Goal: Check status: Check status

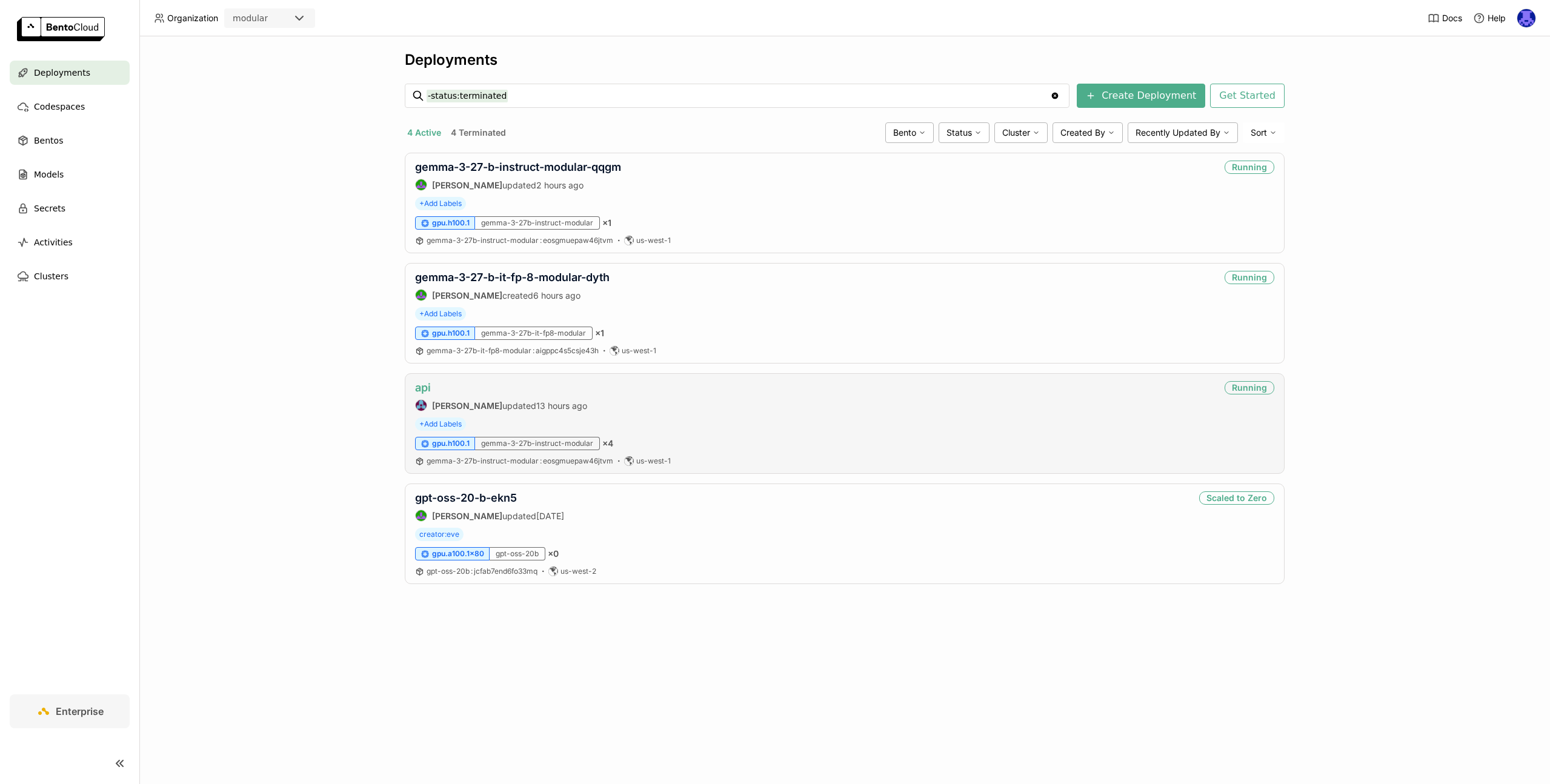
click at [421, 388] on link "api" at bounding box center [423, 388] width 15 height 13
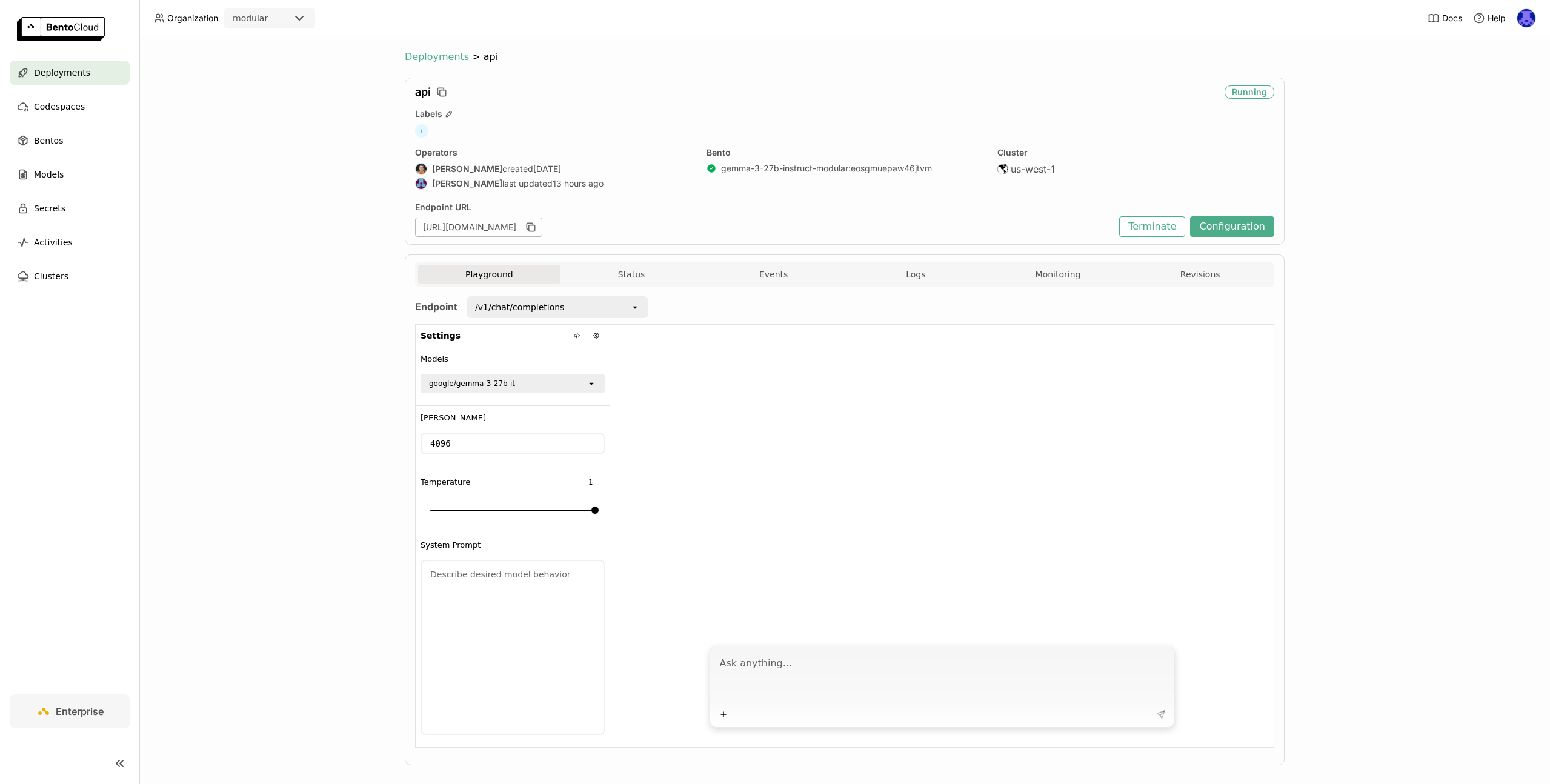
click at [438, 57] on span "Deployments" at bounding box center [437, 57] width 64 height 12
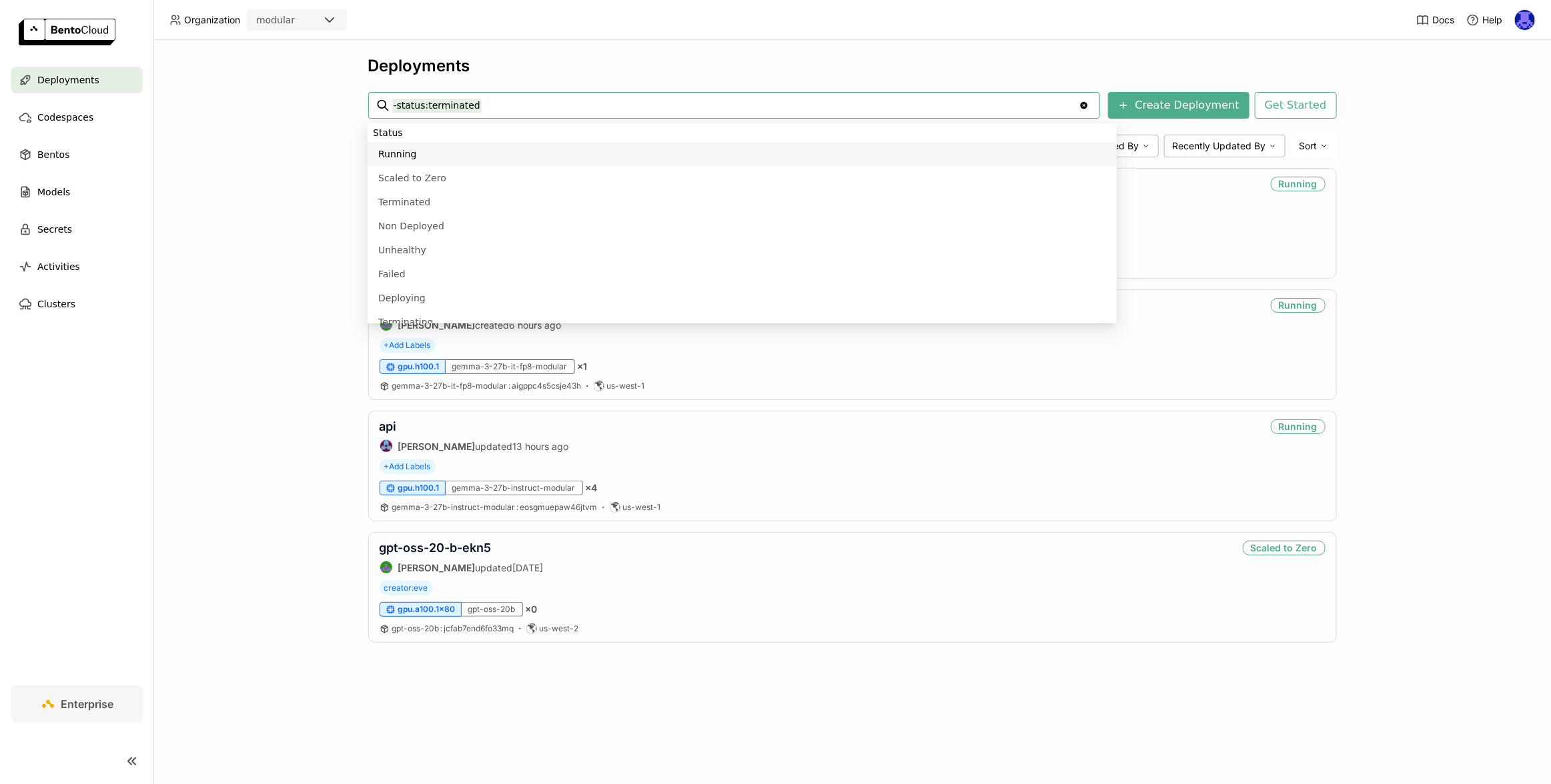
click at [1422, 295] on div "Deployments -status:terminated -status:terminated Clear value Create Deployment…" at bounding box center [852, 412] width 1397 height 744
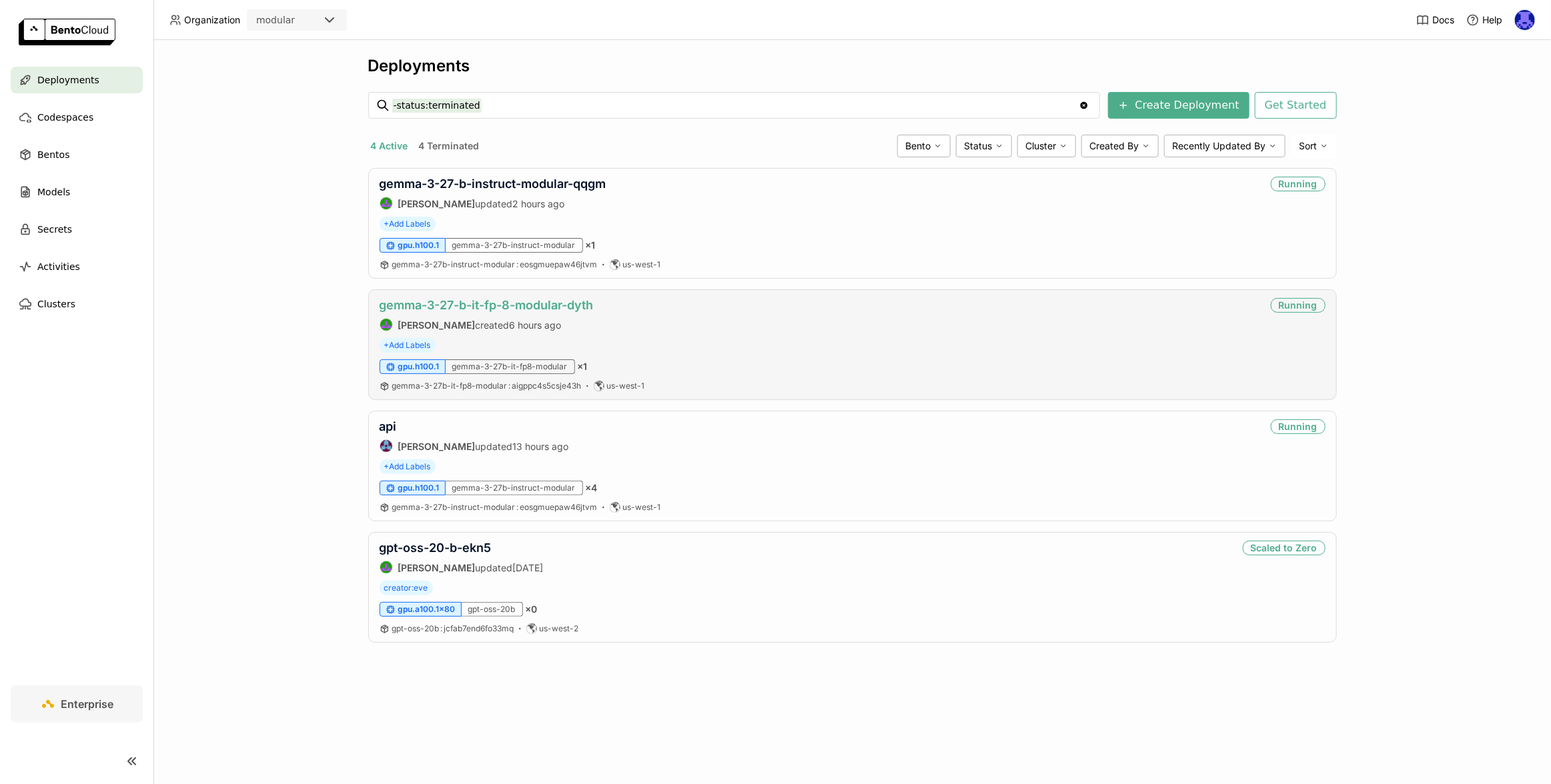
click at [475, 307] on link "gemma-3-27-b-it-fp-8-modular-dyth" at bounding box center [487, 305] width 214 height 14
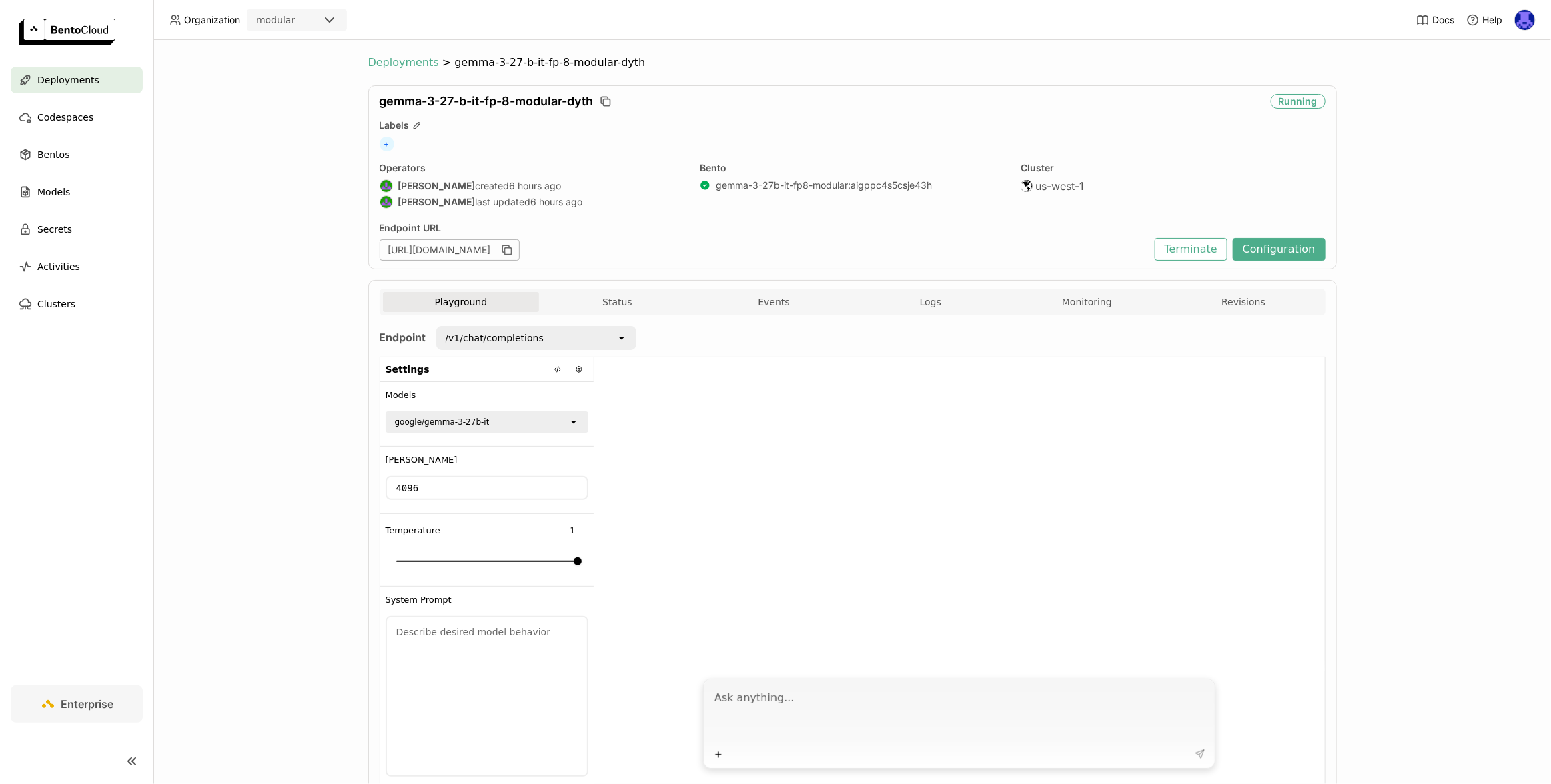
click at [391, 57] on span "Deployments" at bounding box center [404, 62] width 71 height 13
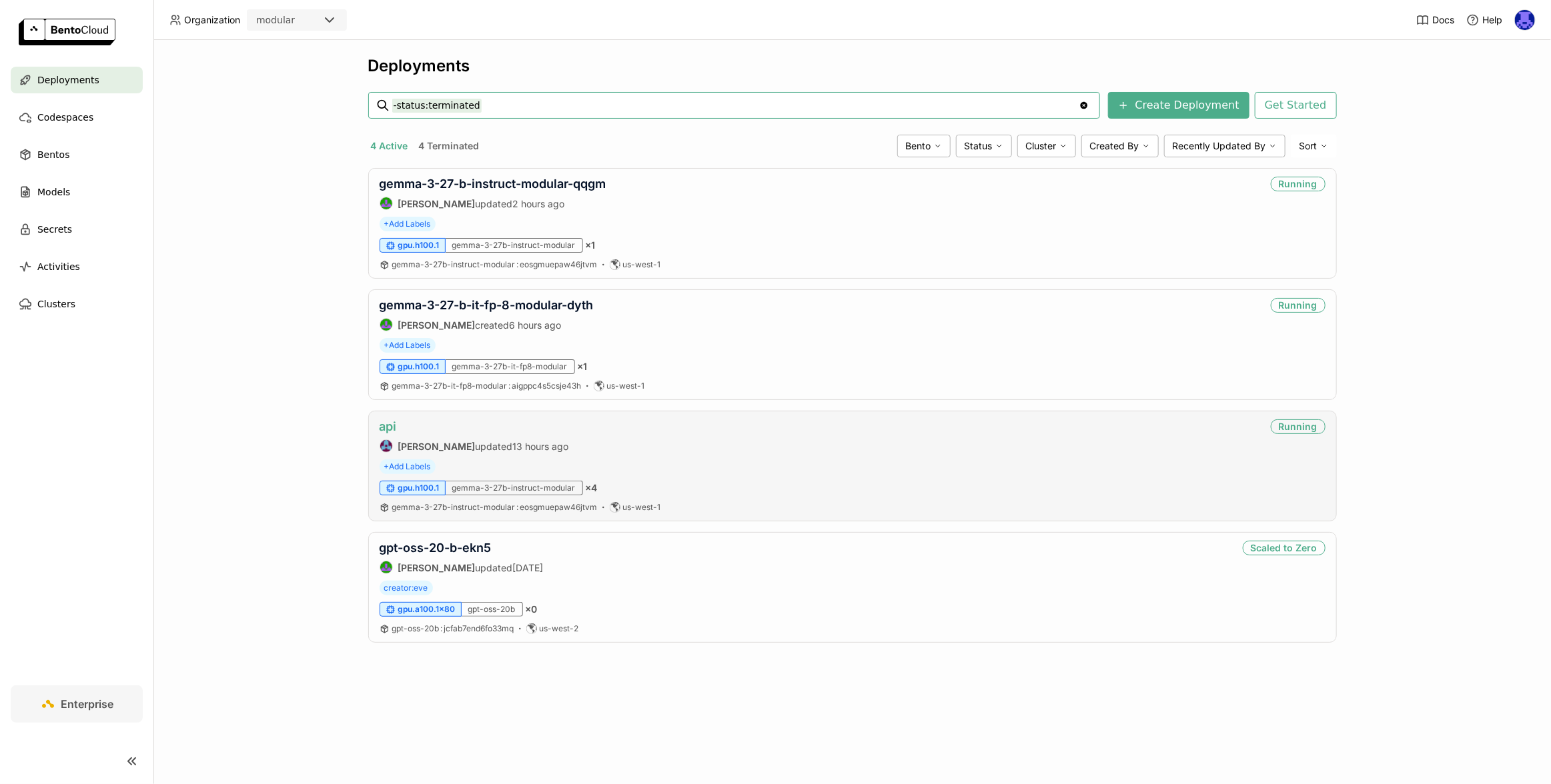
click at [392, 426] on link "api" at bounding box center [388, 427] width 17 height 14
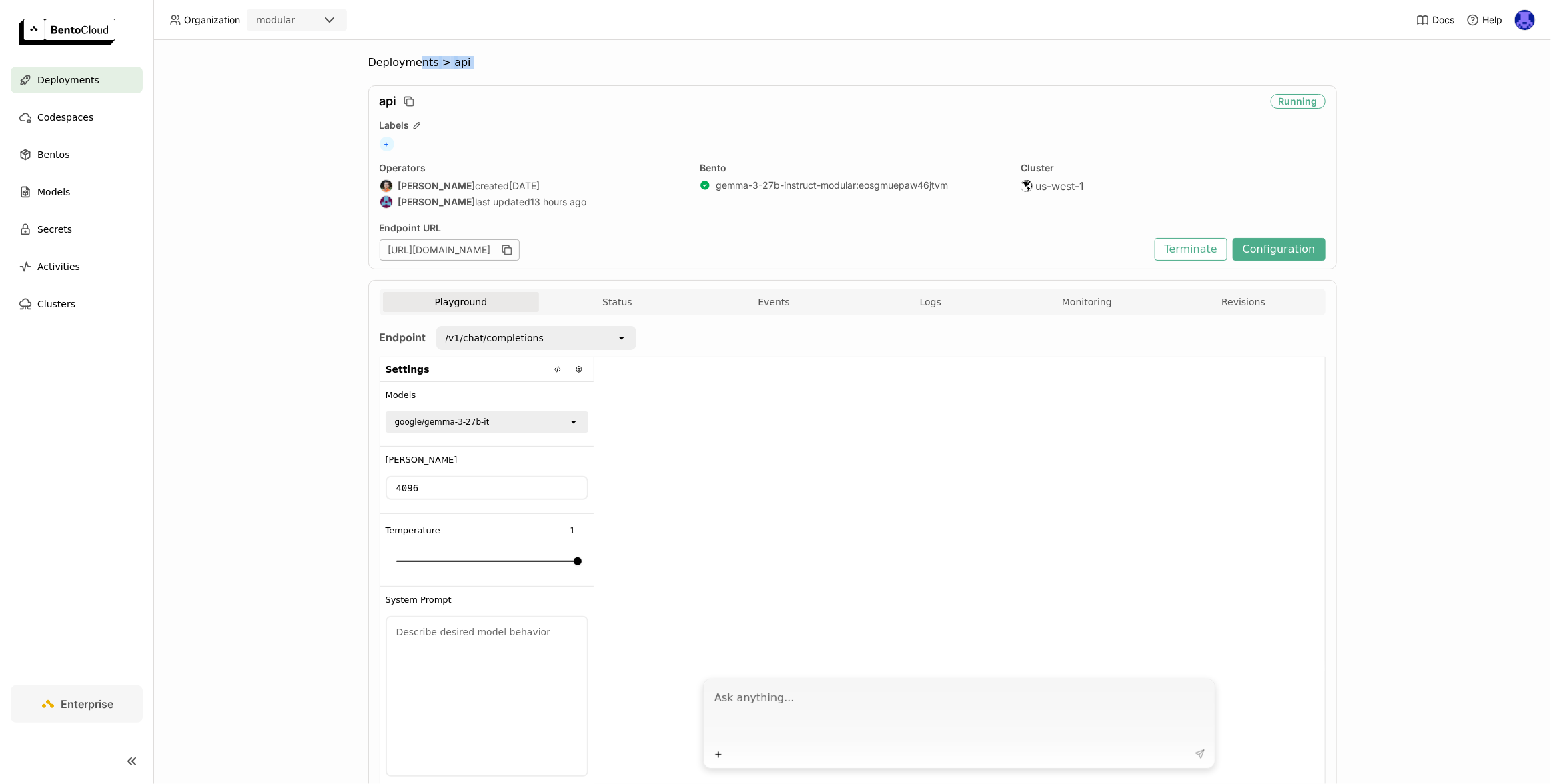
drag, startPoint x: 415, startPoint y: 59, endPoint x: 330, endPoint y: 84, distance: 88.6
click at [330, 84] on div "Deployments > api api Running Labels + Operators Sean Sheng created 6 days ago …" at bounding box center [852, 412] width 1397 height 744
click at [970, 304] on button "Logs" at bounding box center [930, 302] width 157 height 20
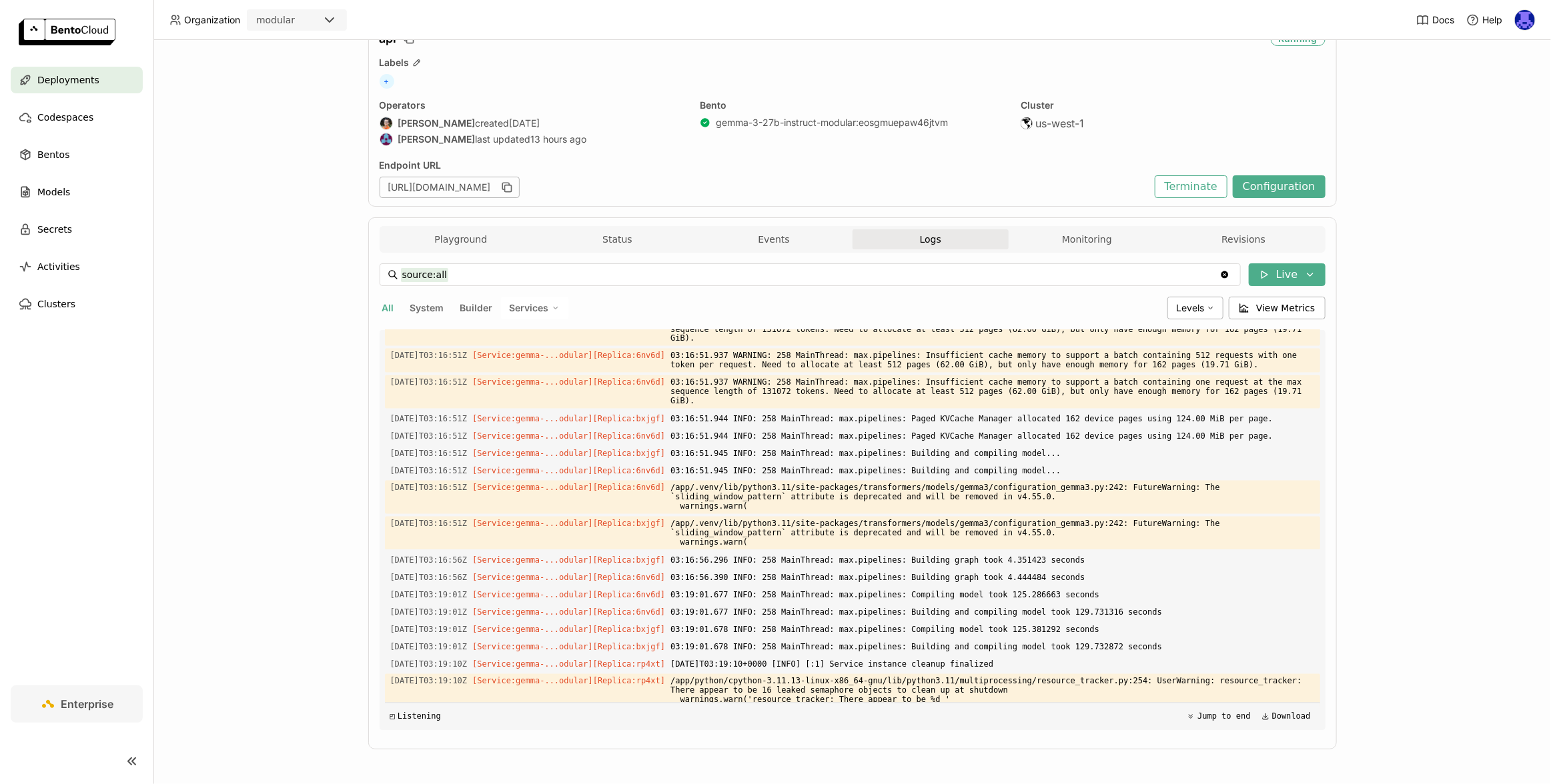
scroll to position [1706, 0]
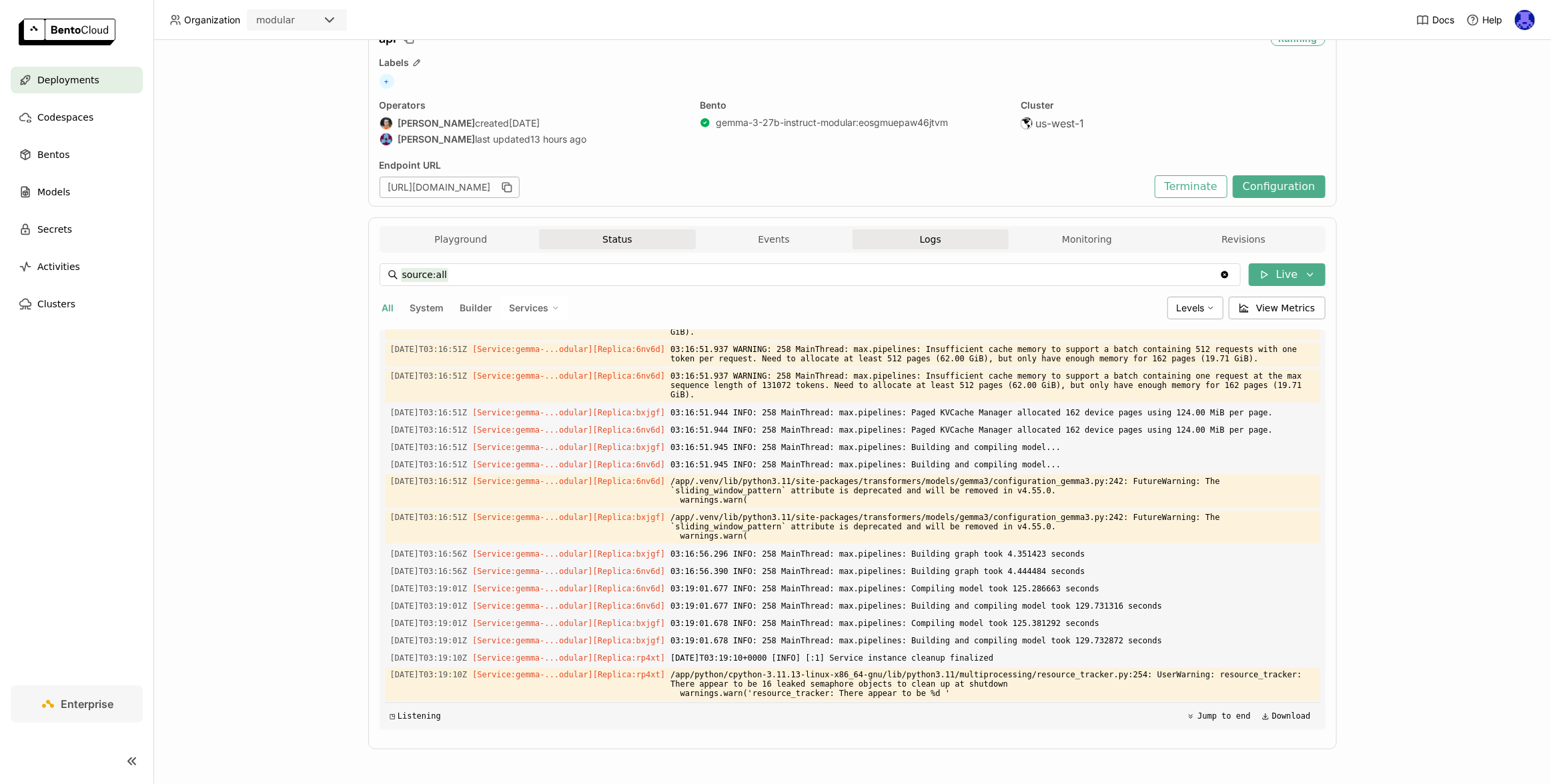
click at [623, 230] on button "Status" at bounding box center [617, 240] width 157 height 20
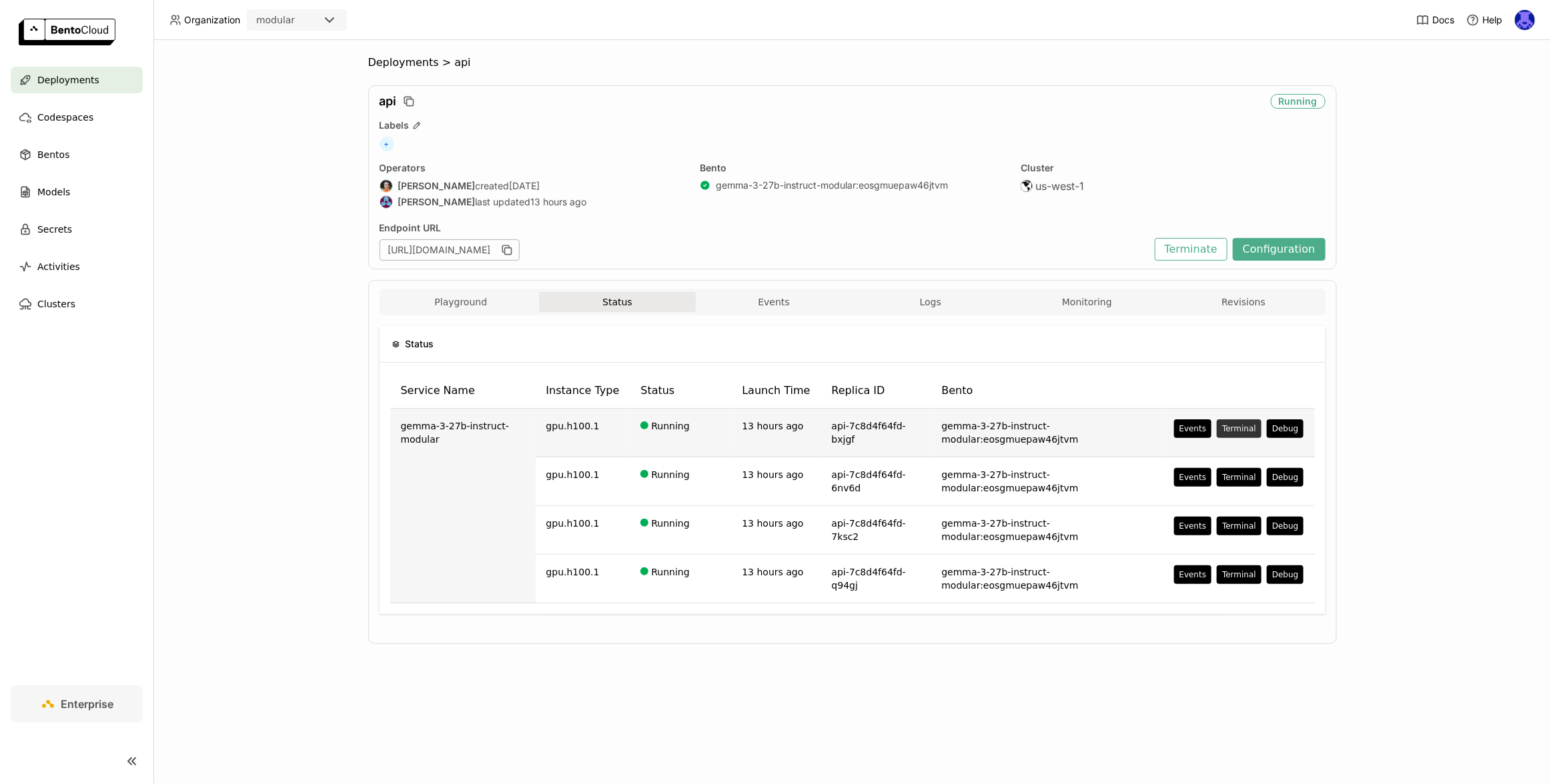
click at [1241, 425] on button "Terminal" at bounding box center [1239, 429] width 45 height 18
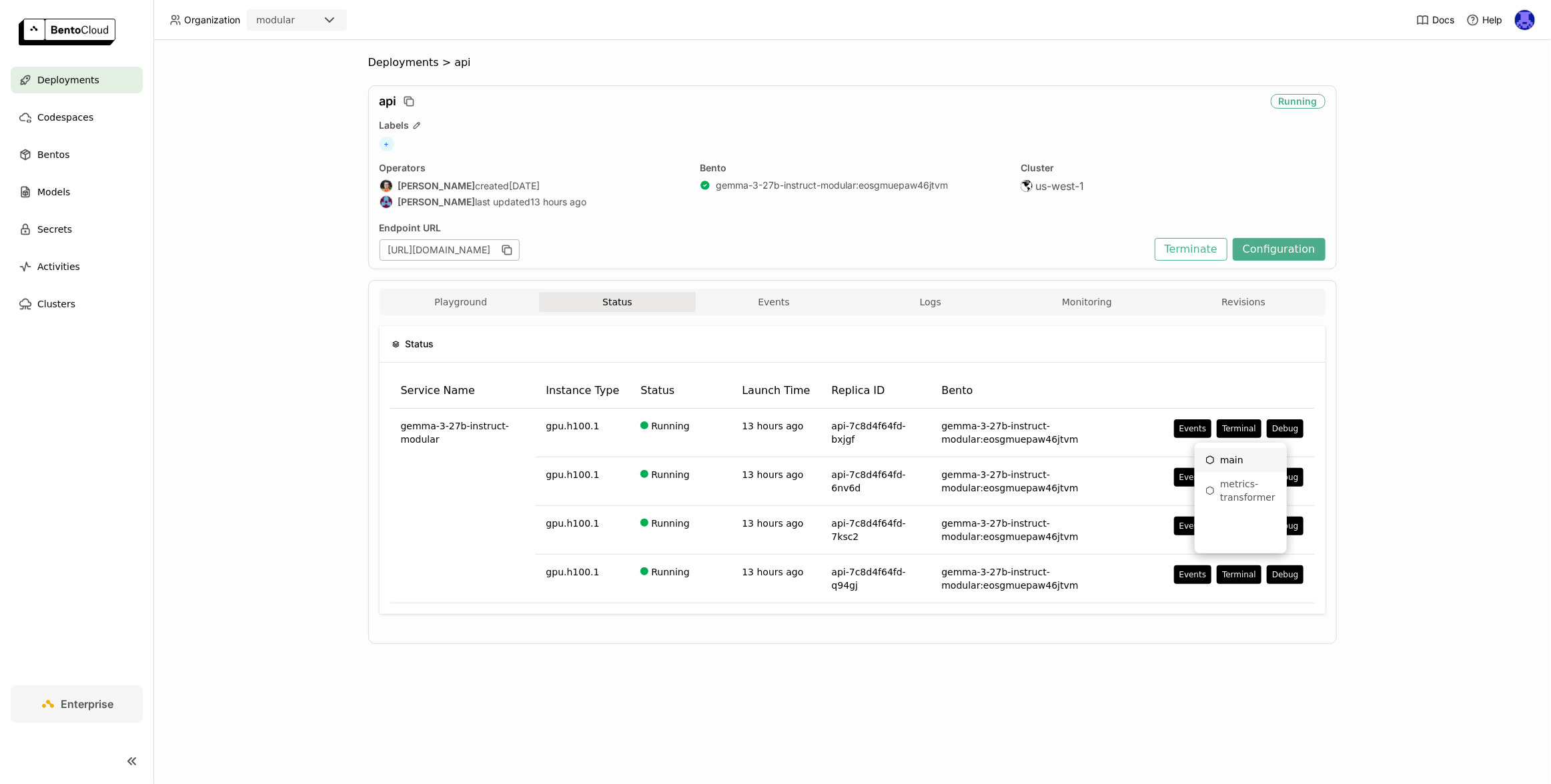
click at [1255, 457] on div "main" at bounding box center [1241, 460] width 71 height 13
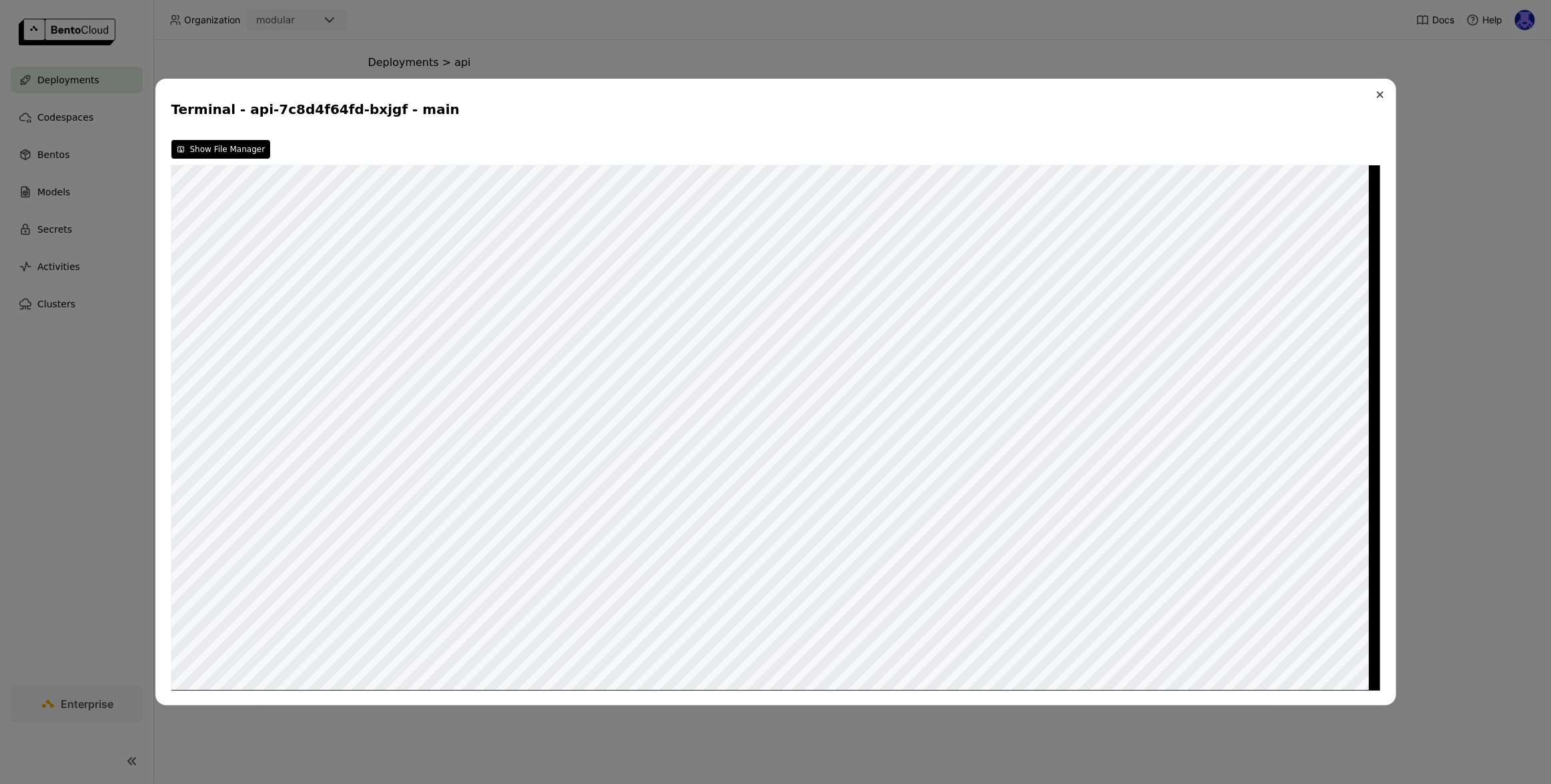
click at [1378, 95] on icon "Close" at bounding box center [1380, 95] width 6 height 6
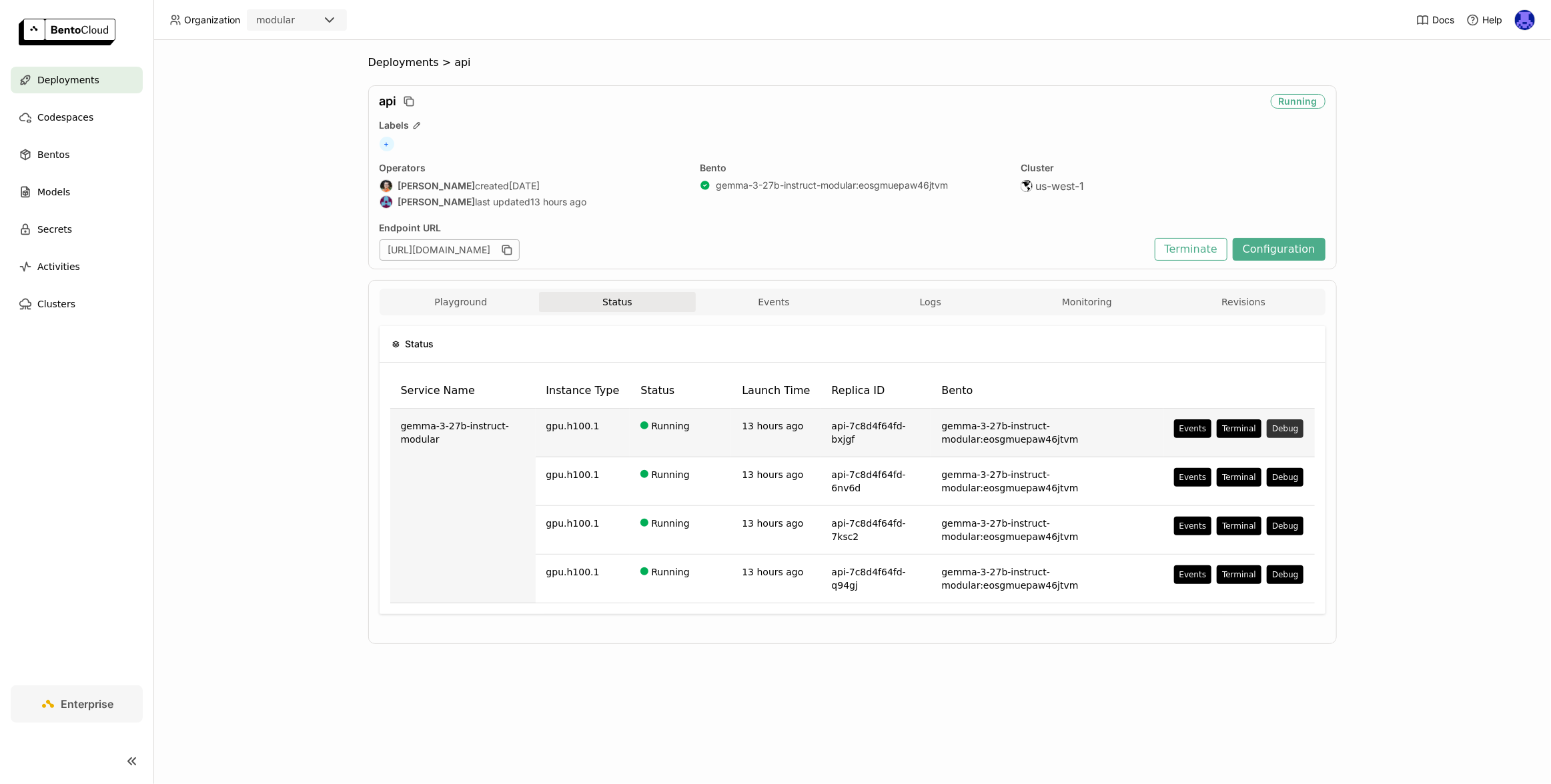
click at [1289, 427] on button "Debug" at bounding box center [1285, 429] width 37 height 18
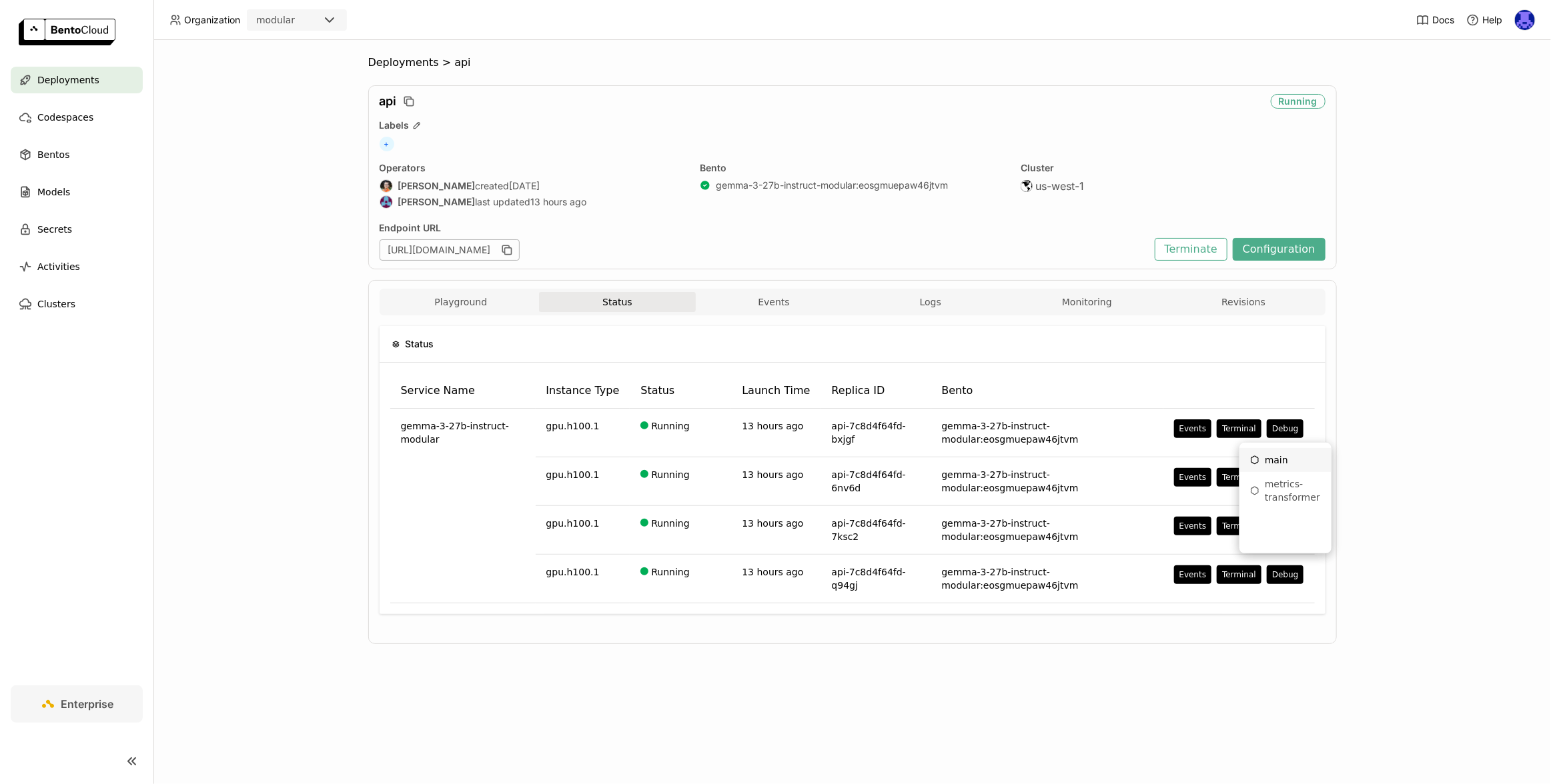
click at [1291, 461] on div "main" at bounding box center [1286, 460] width 71 height 13
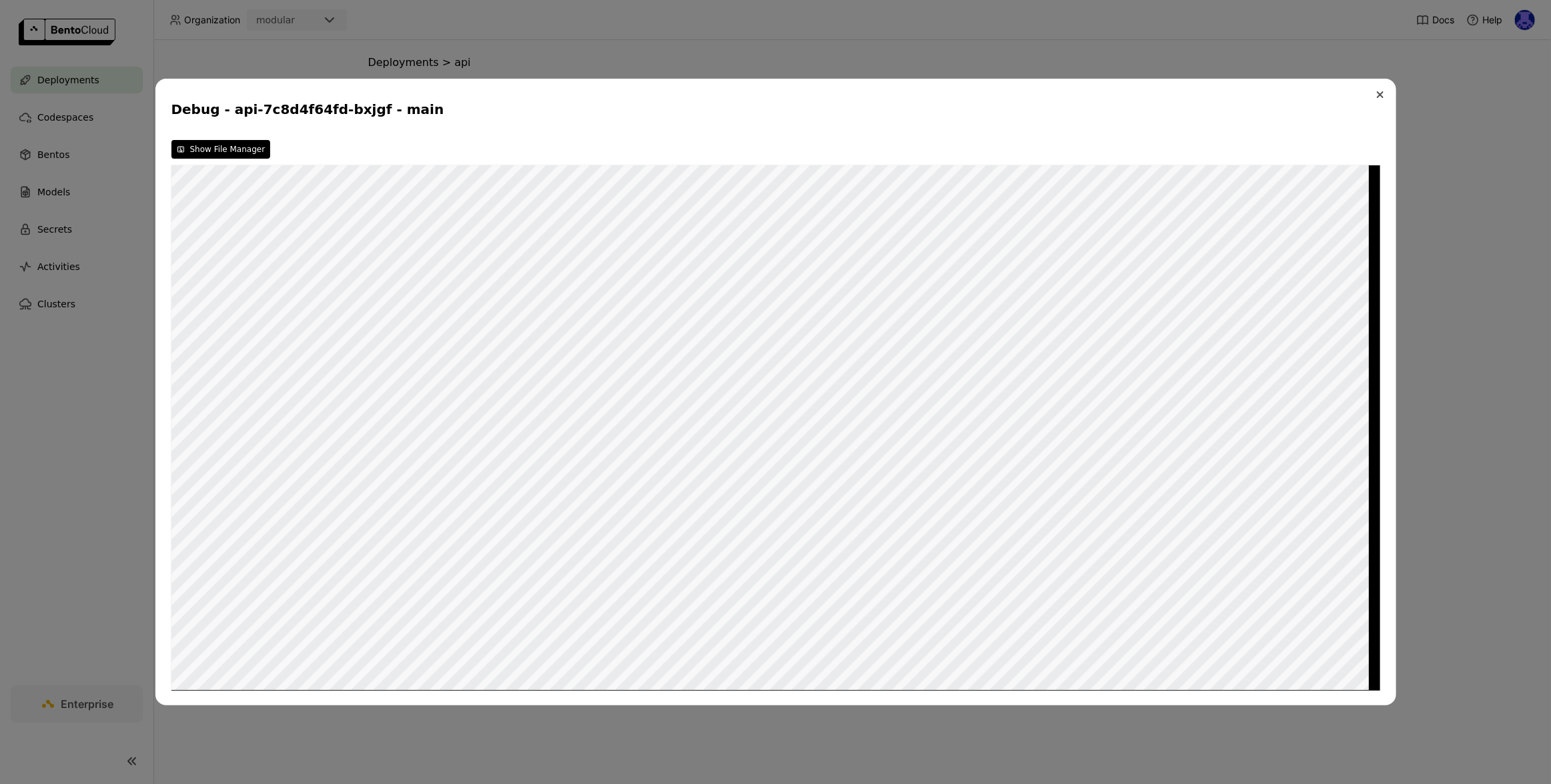
click at [1378, 94] on icon "Close" at bounding box center [1379, 94] width 6 height 6
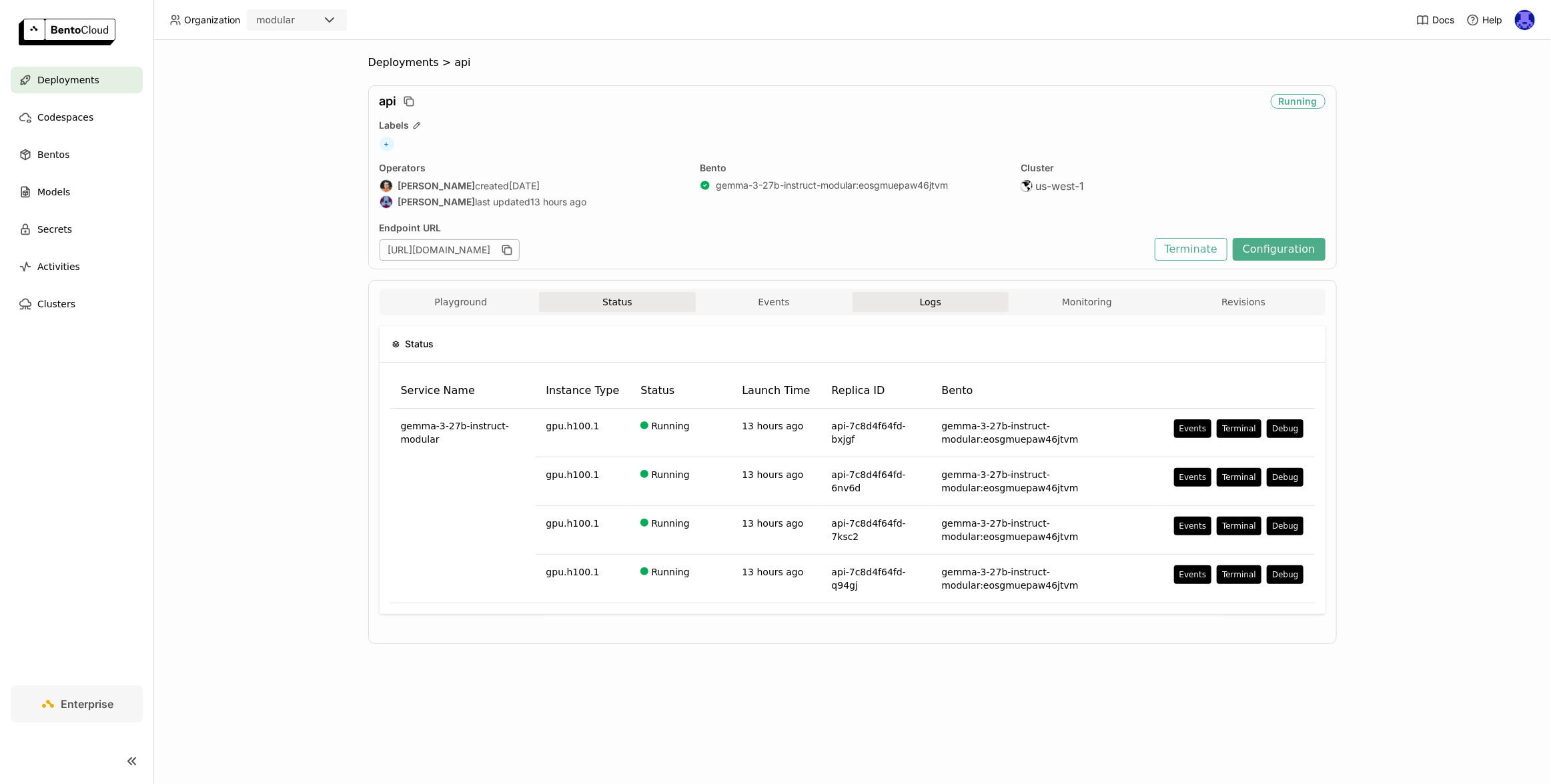
click at [928, 308] on button "Logs" at bounding box center [930, 302] width 157 height 20
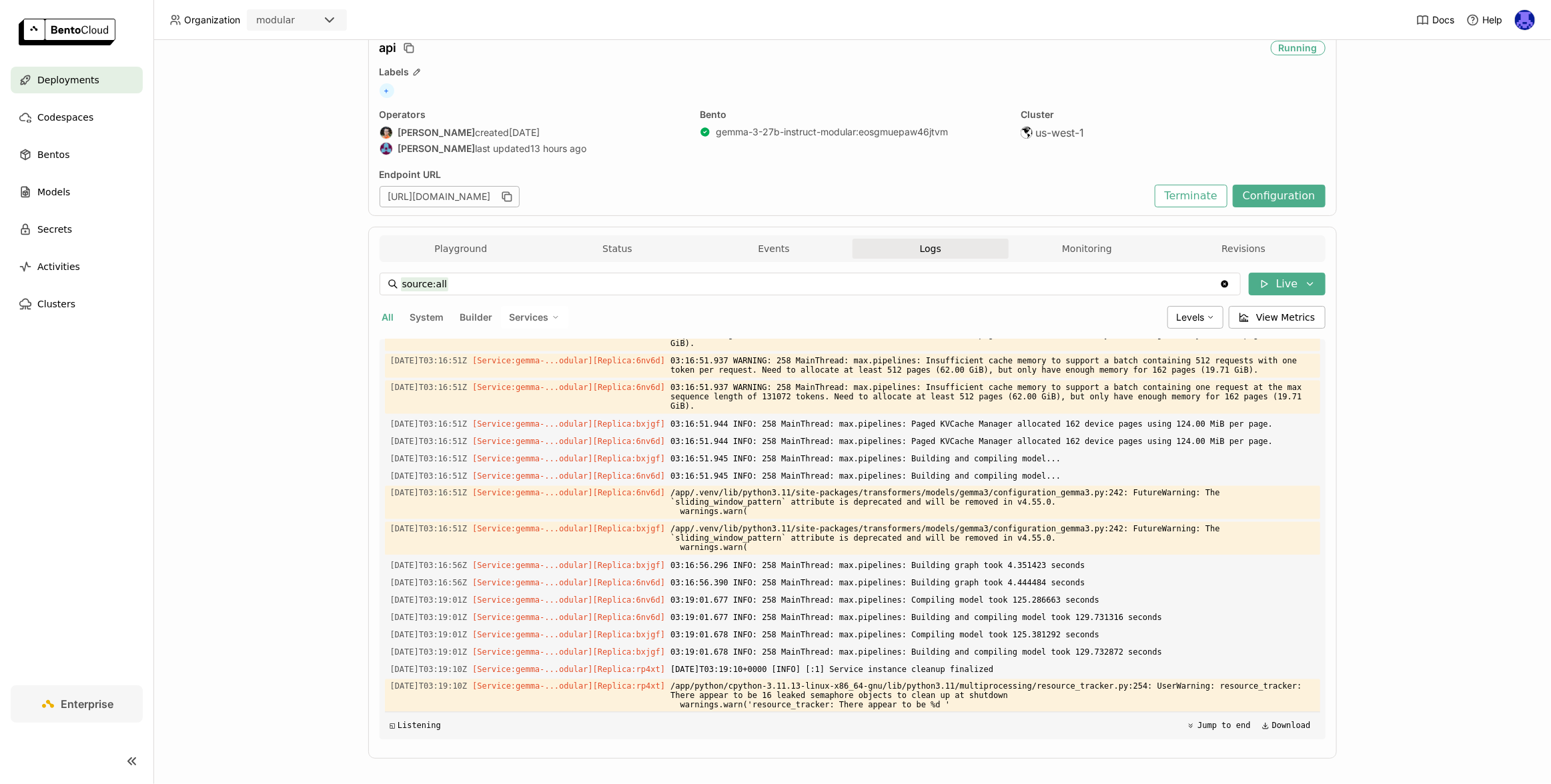
scroll to position [1700, 0]
click at [656, 240] on button "Status" at bounding box center [617, 249] width 157 height 20
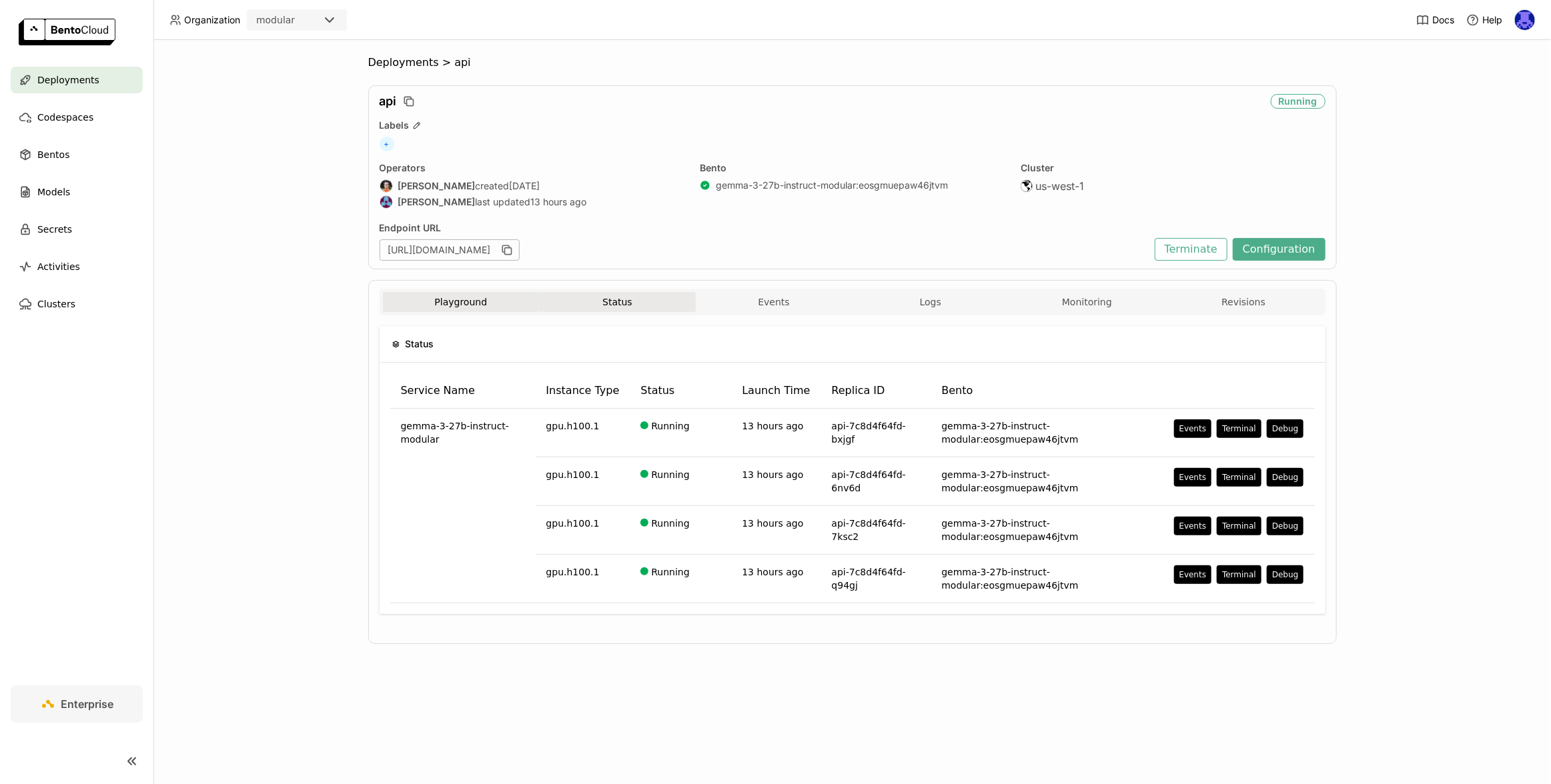
click at [465, 301] on button "Playground" at bounding box center [461, 302] width 157 height 20
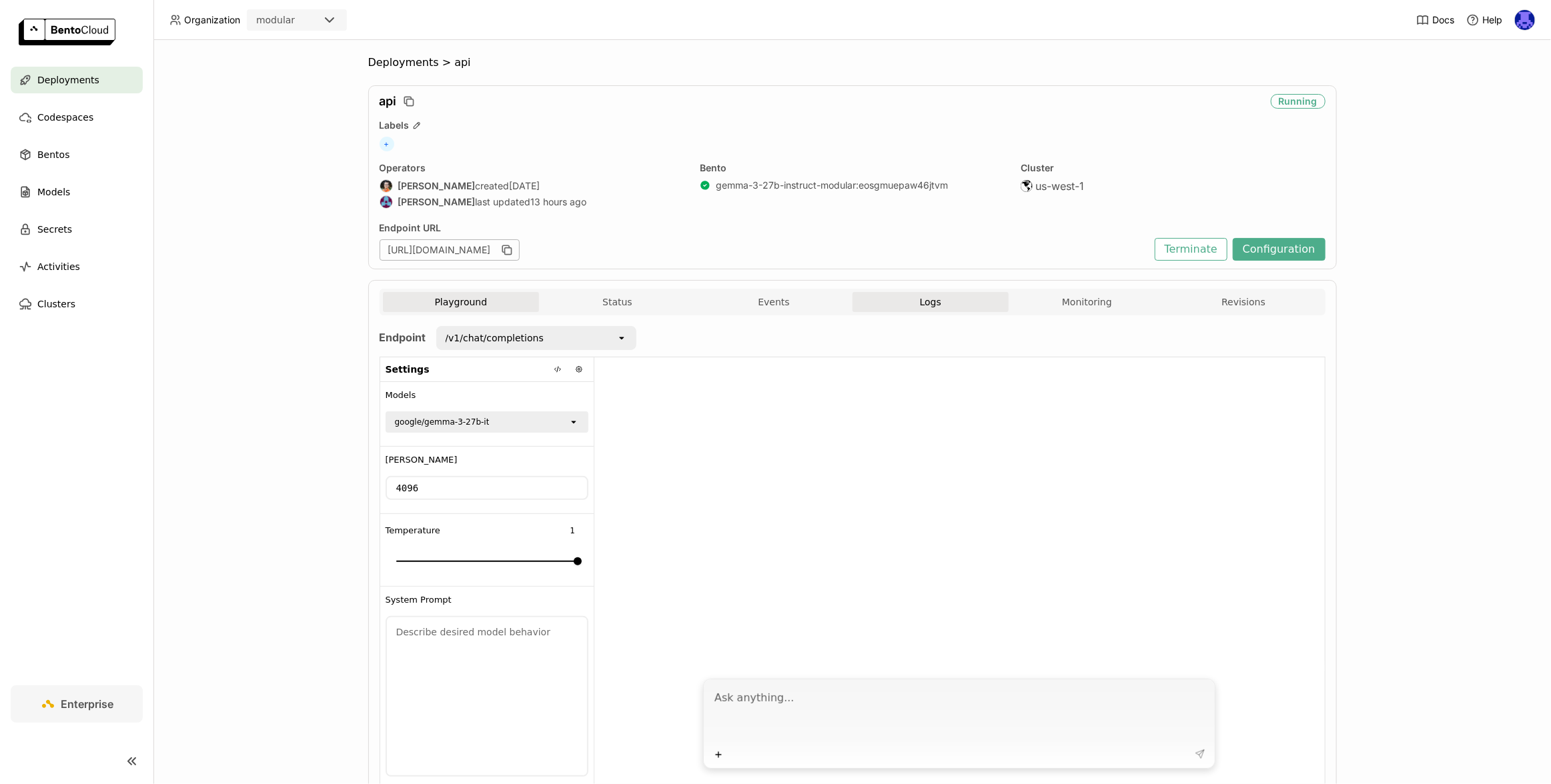
click at [920, 306] on span "Logs" at bounding box center [930, 302] width 21 height 12
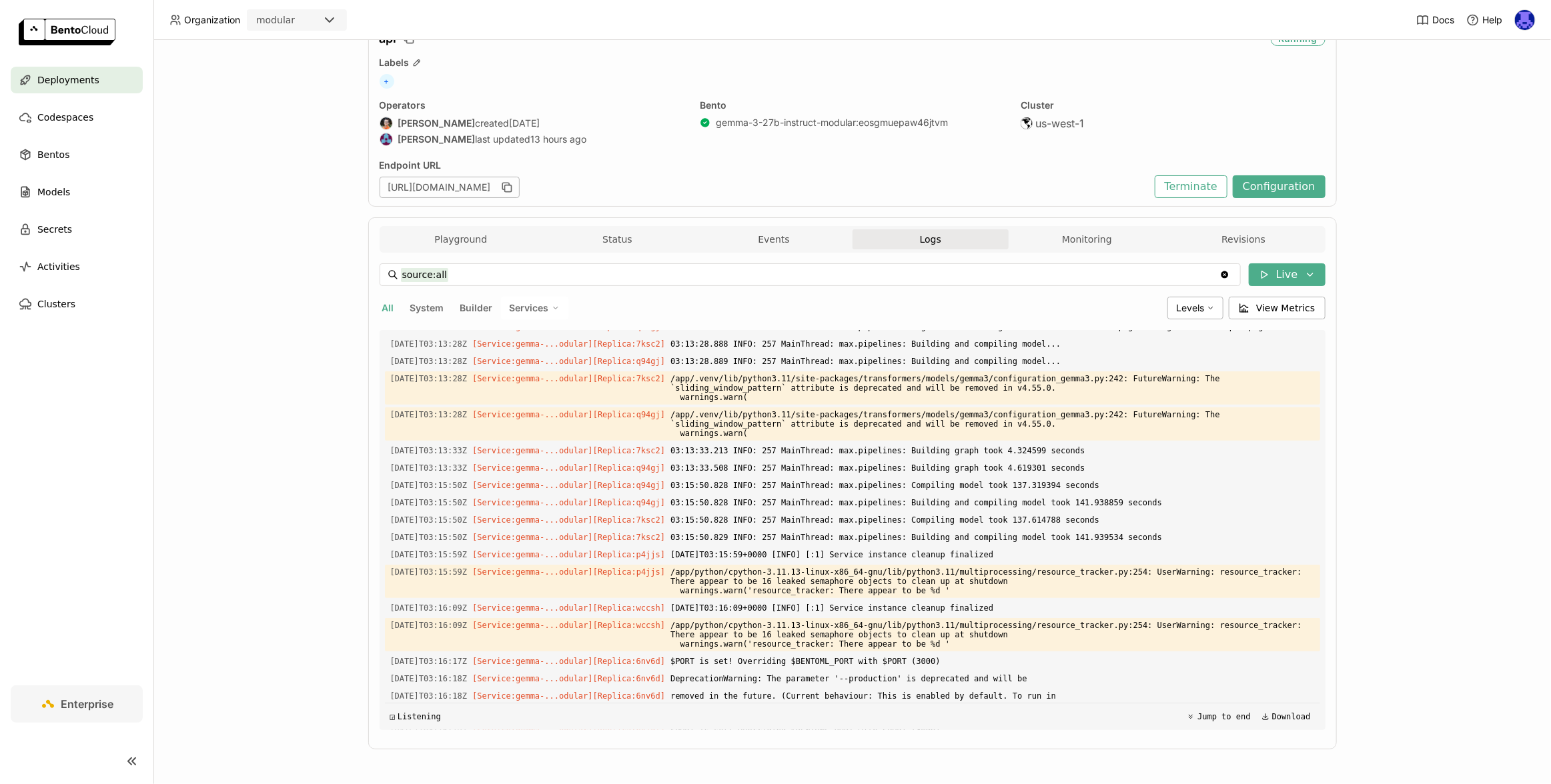
scroll to position [472, 0]
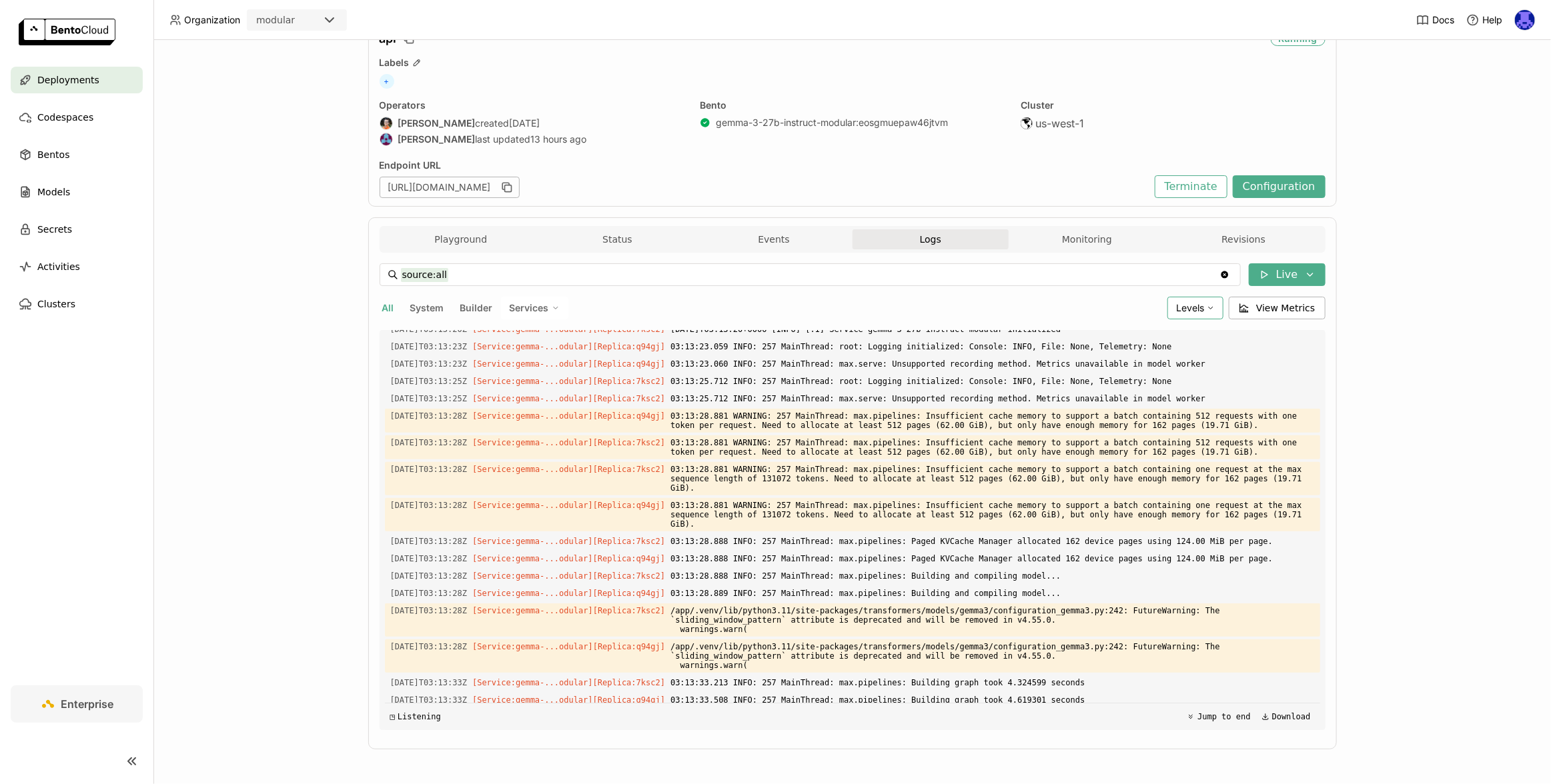
click at [1186, 306] on span "Levels" at bounding box center [1190, 308] width 28 height 11
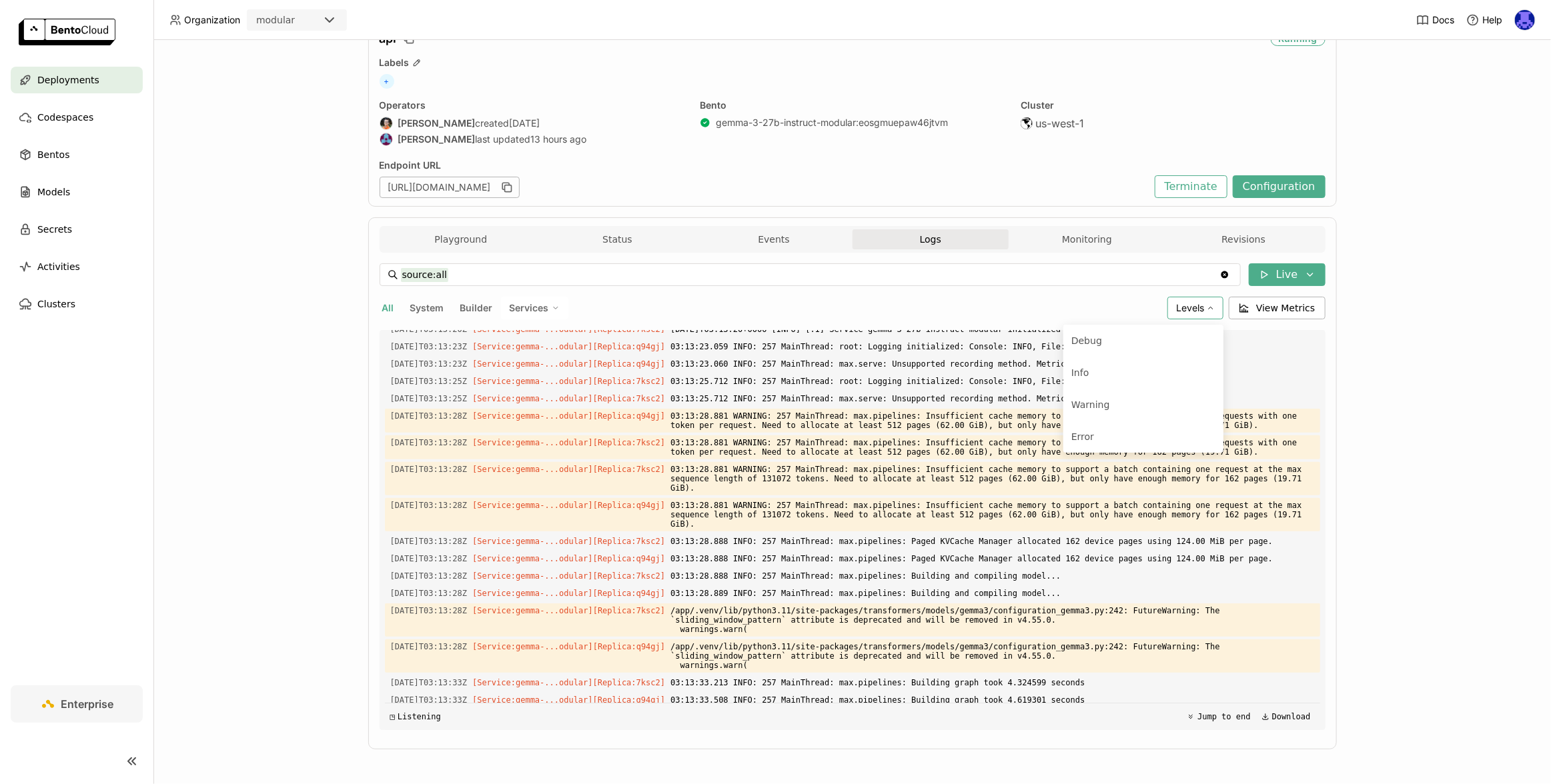
click at [1137, 289] on div "source:all source:all Clear value Live All System Builder Services Levels Debug…" at bounding box center [852, 497] width 946 height 466
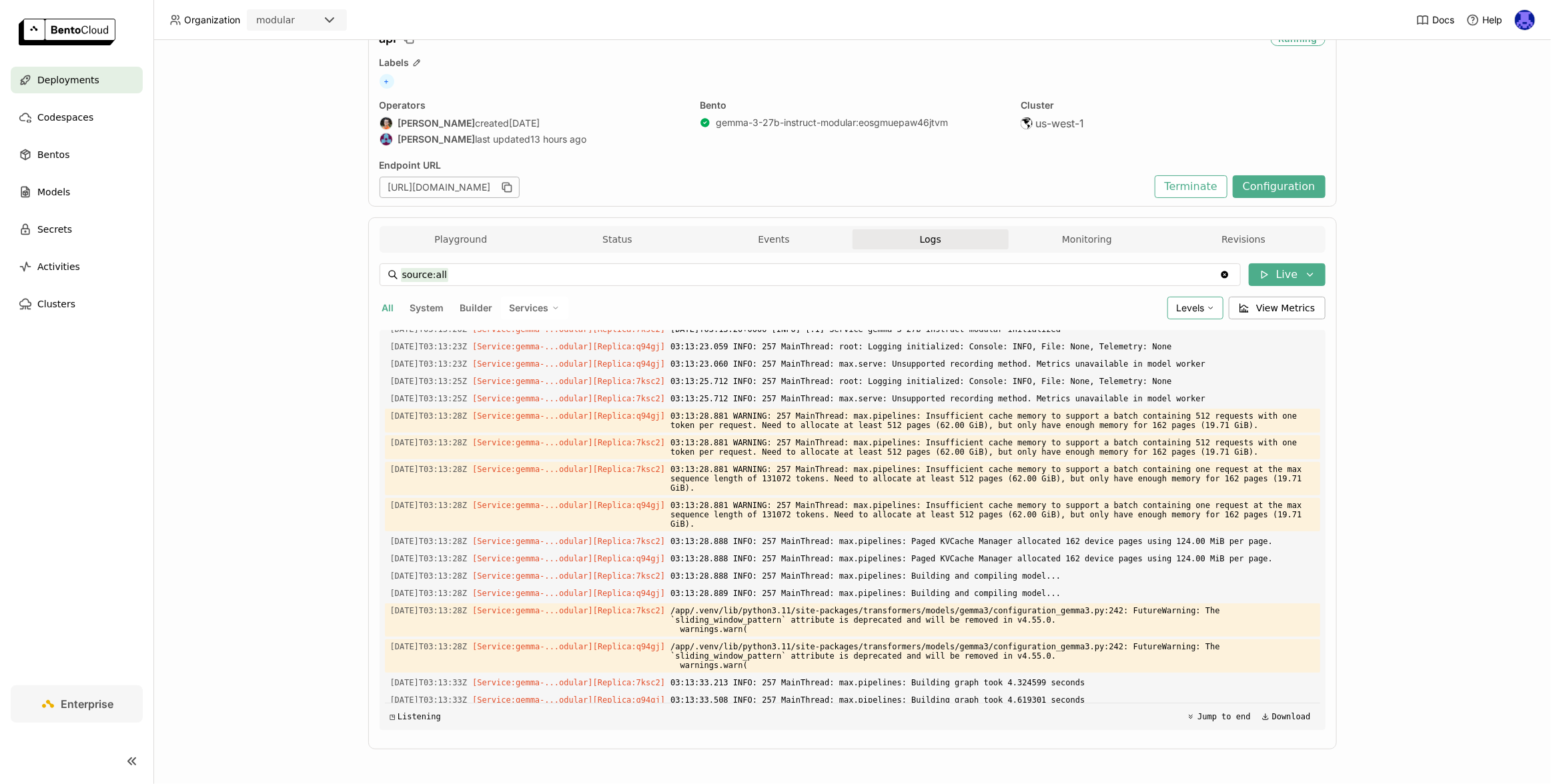
click at [1206, 308] on icon at bounding box center [1210, 308] width 8 height 8
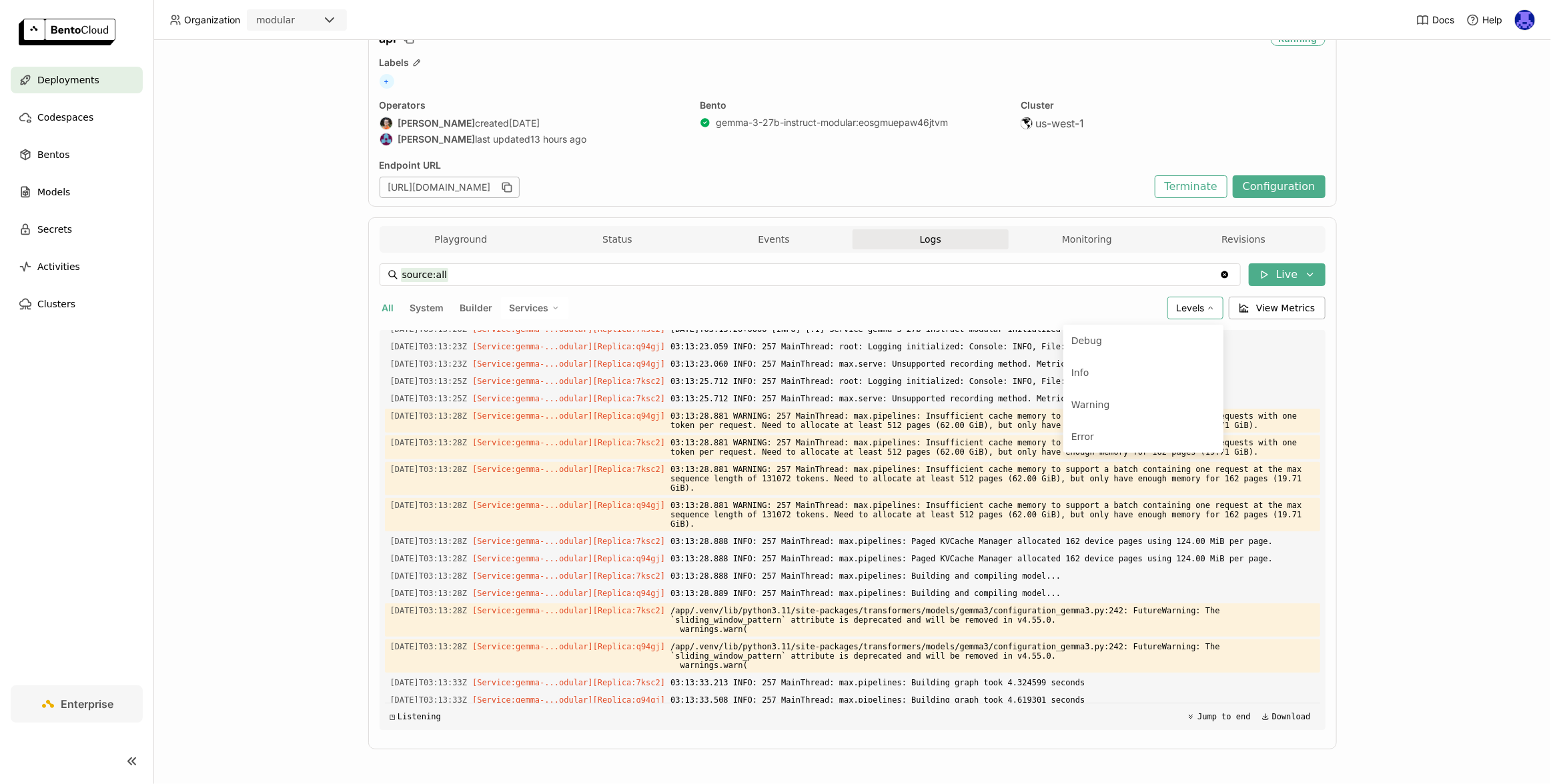
click at [1001, 303] on div "All System Builder Services" at bounding box center [771, 308] width 783 height 23
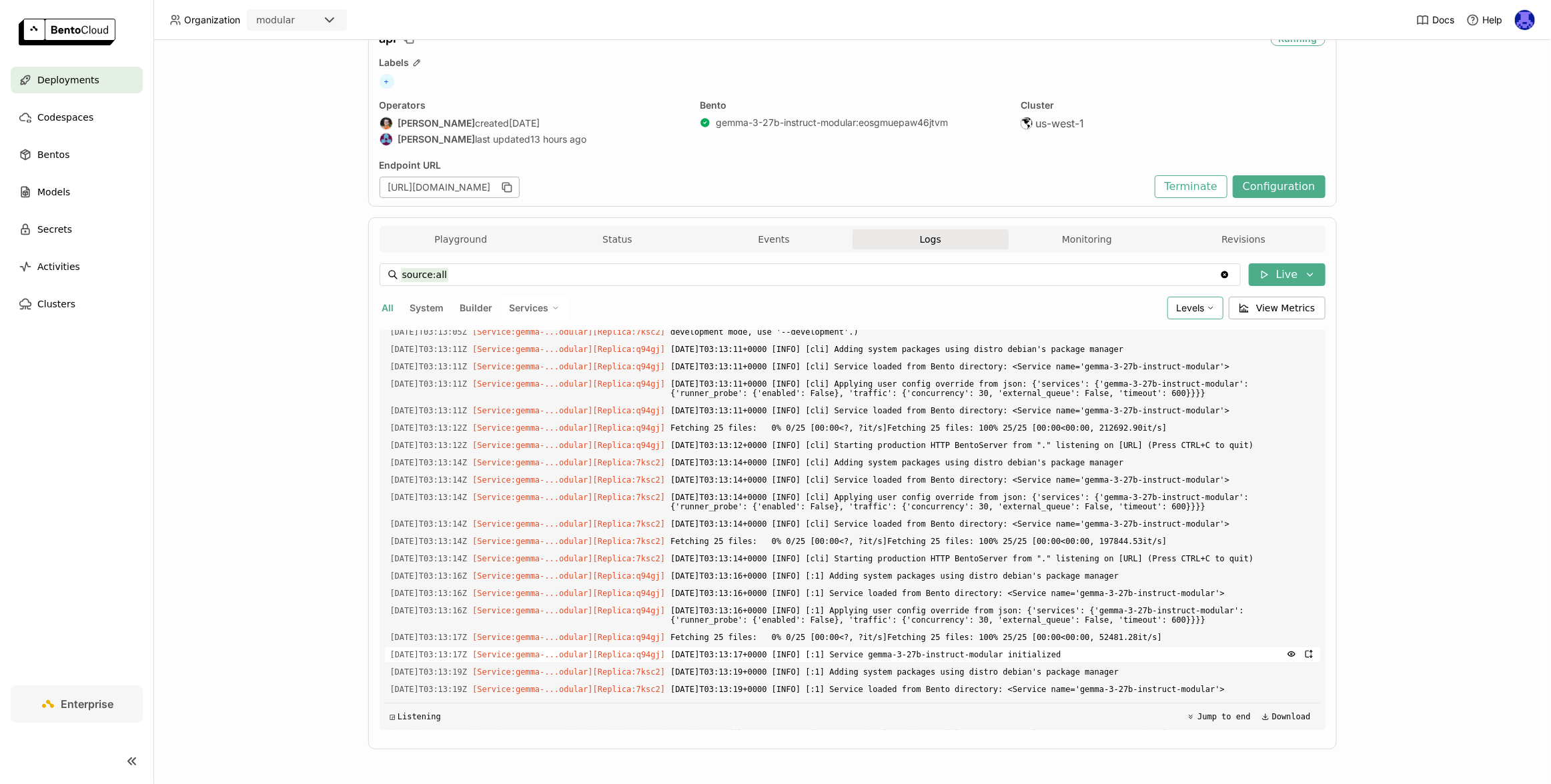
scroll to position [38, 0]
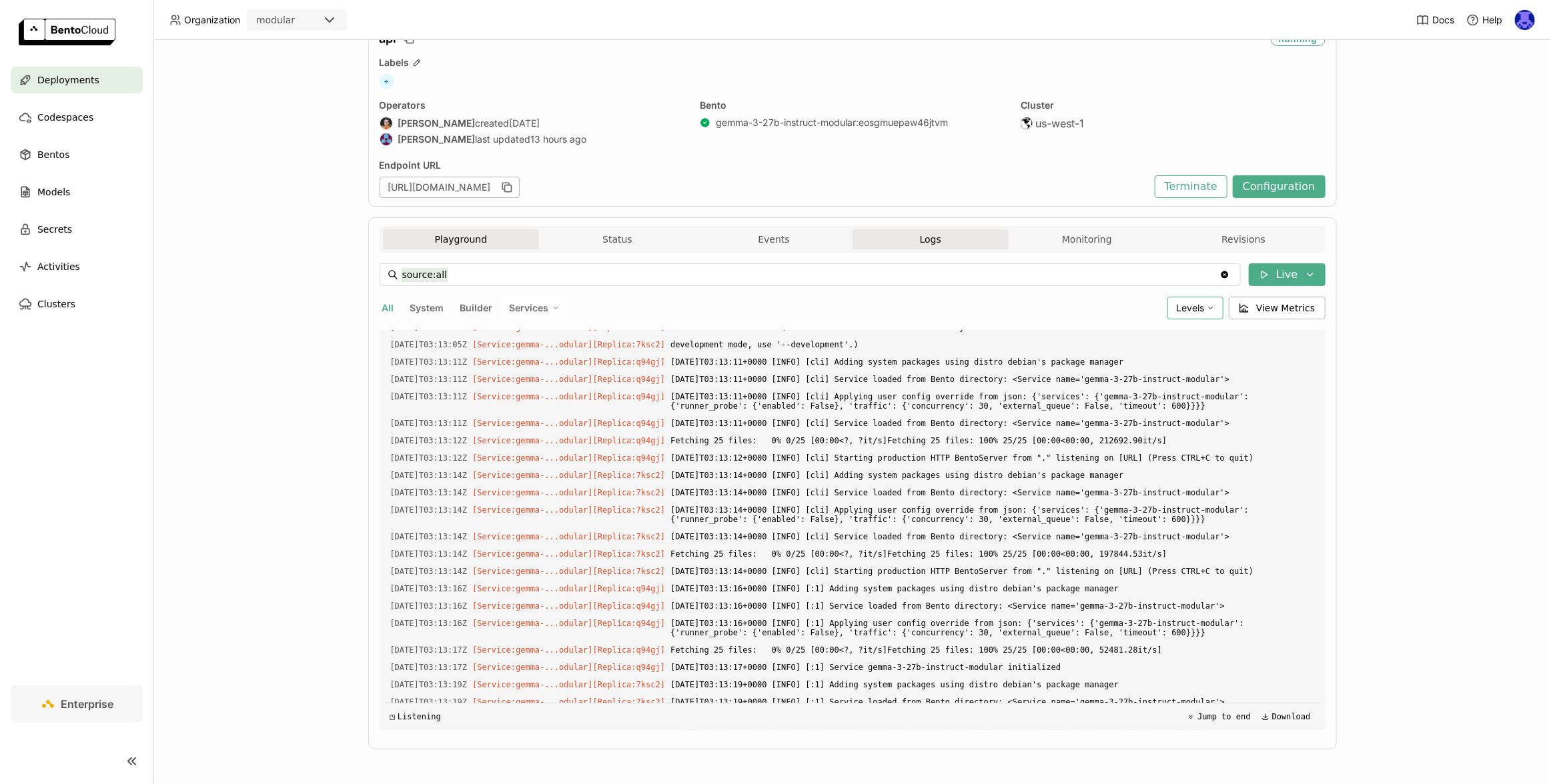
click at [456, 233] on button "Playground" at bounding box center [461, 240] width 157 height 20
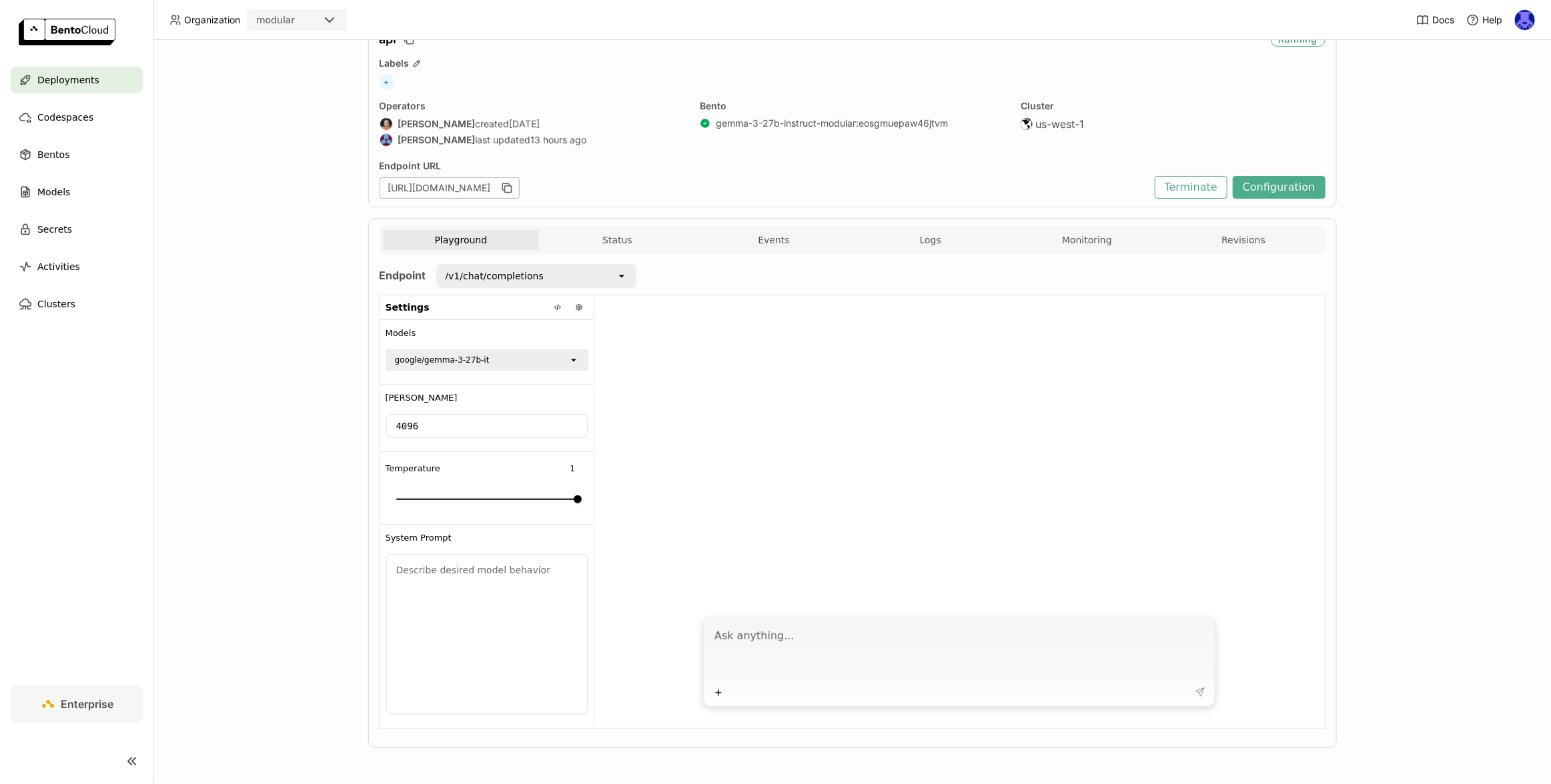
scroll to position [61, 0]
click at [1297, 186] on button "Configuration" at bounding box center [1279, 189] width 93 height 23
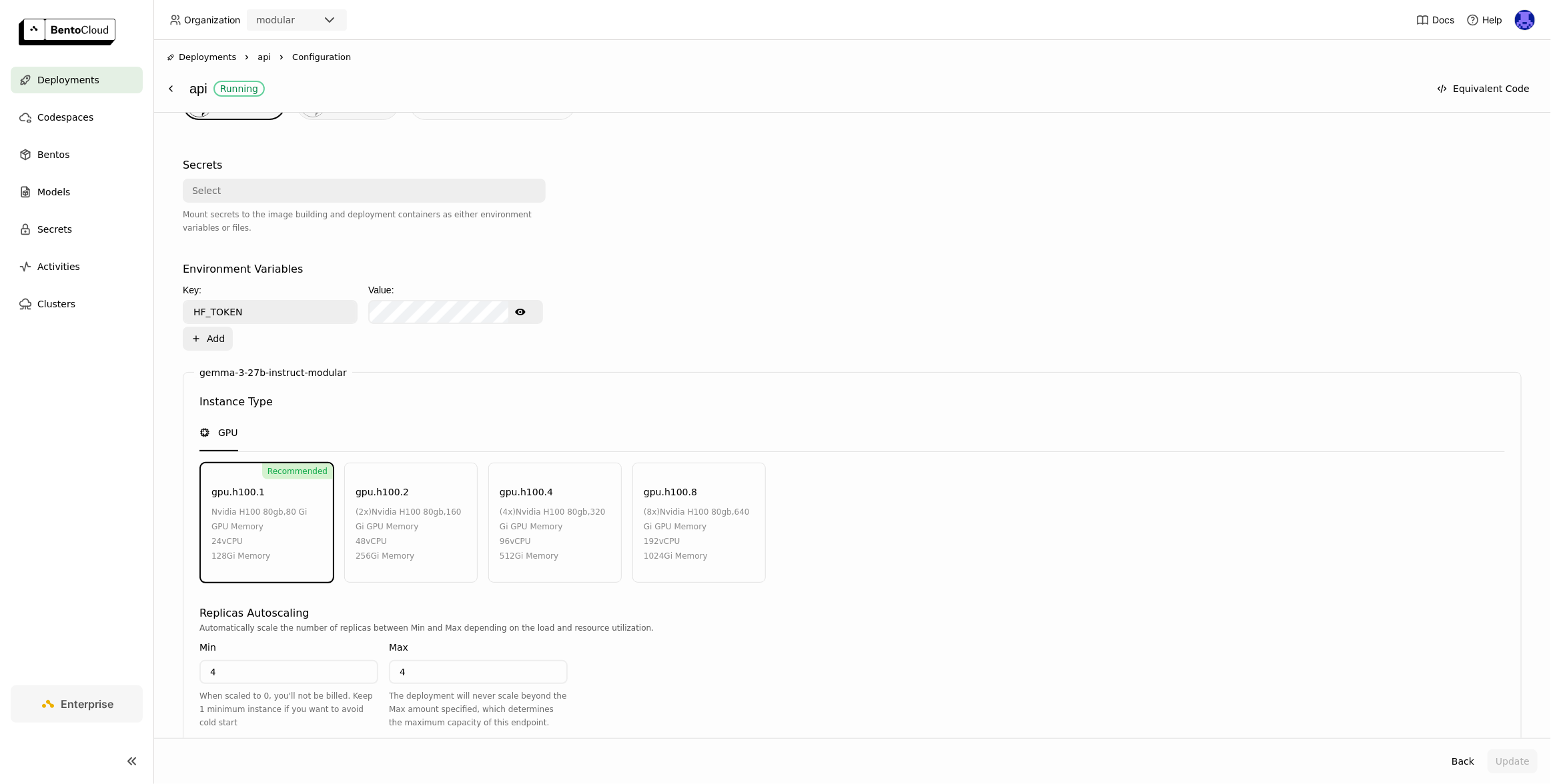
scroll to position [516, 0]
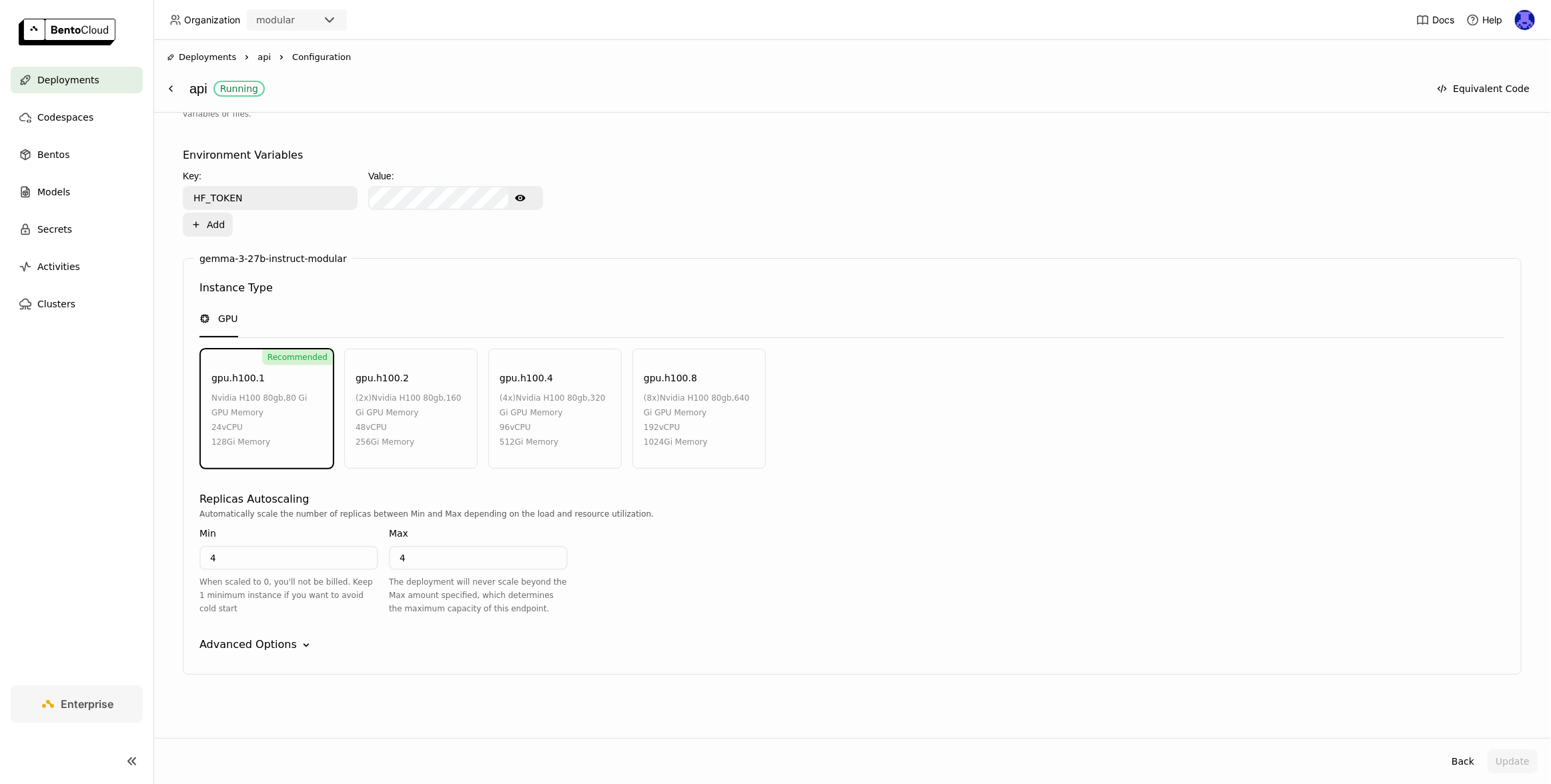
click at [248, 648] on div "Advanced Options" at bounding box center [248, 644] width 97 height 16
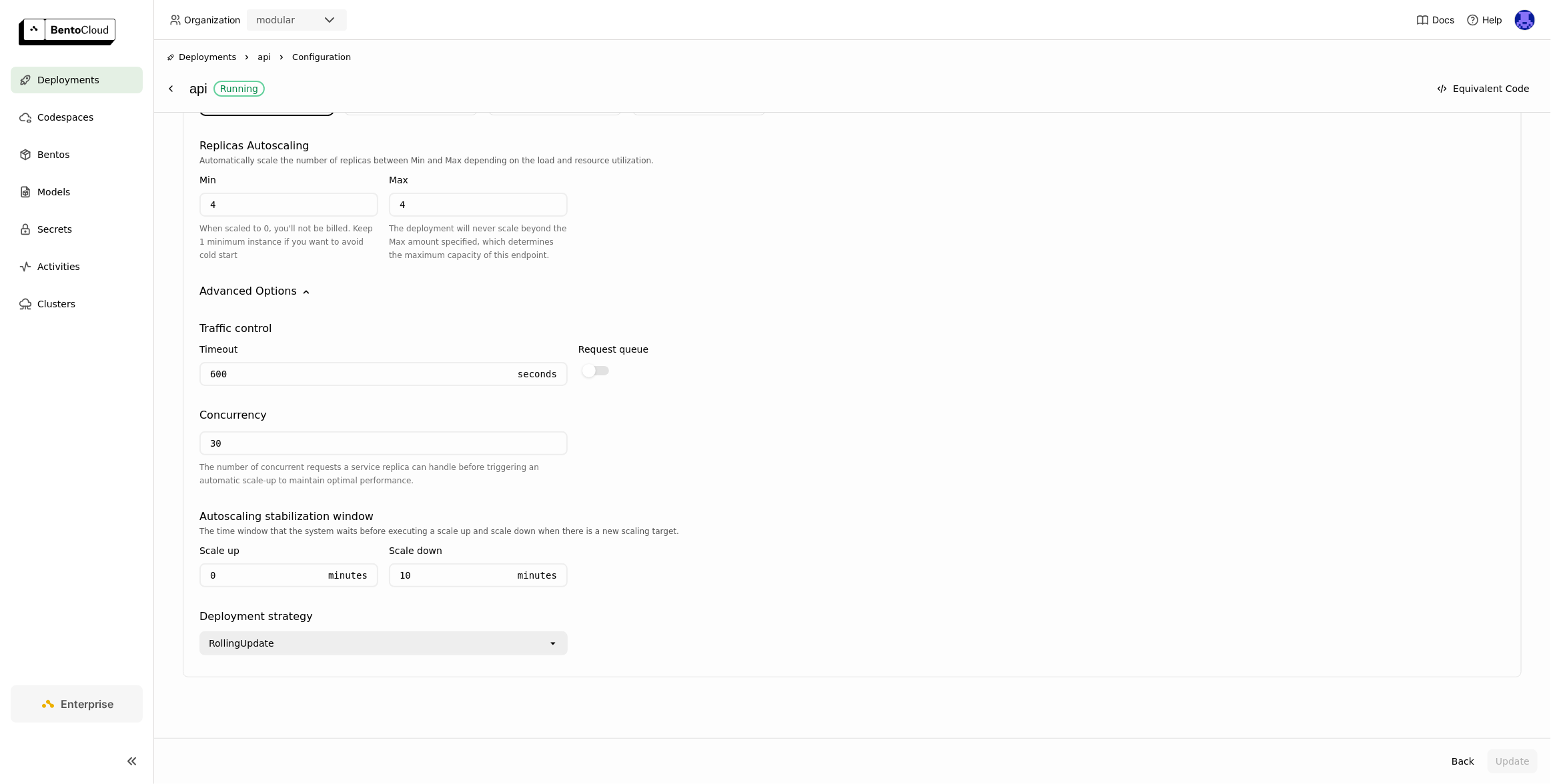
scroll to position [871, 0]
click at [554, 636] on icon "open" at bounding box center [552, 641] width 11 height 11
click at [831, 544] on div "The time window that the system waits before executing a scale up and scale dow…" at bounding box center [852, 559] width 1306 height 73
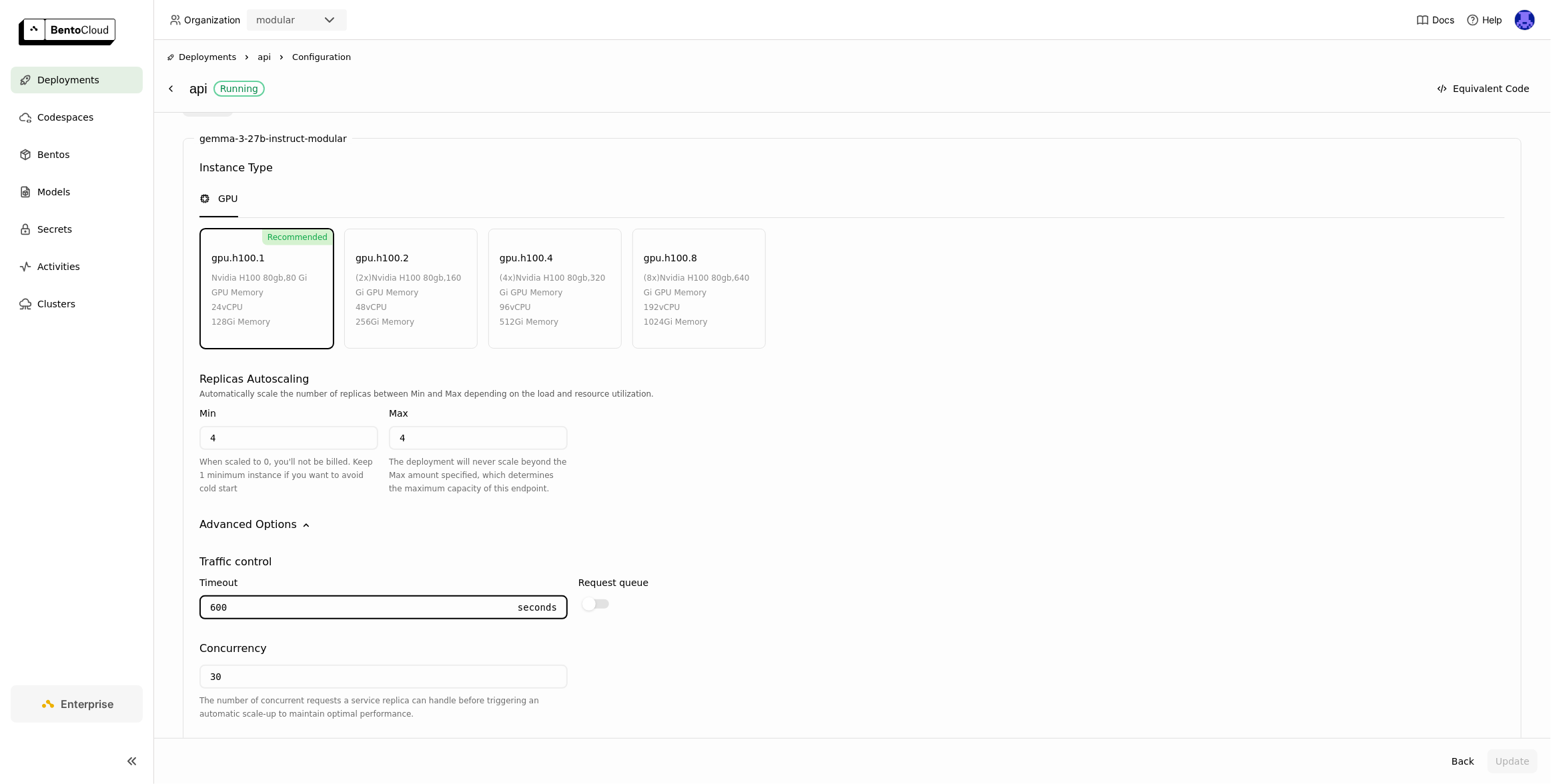
click at [417, 612] on input "600" at bounding box center [355, 607] width 308 height 21
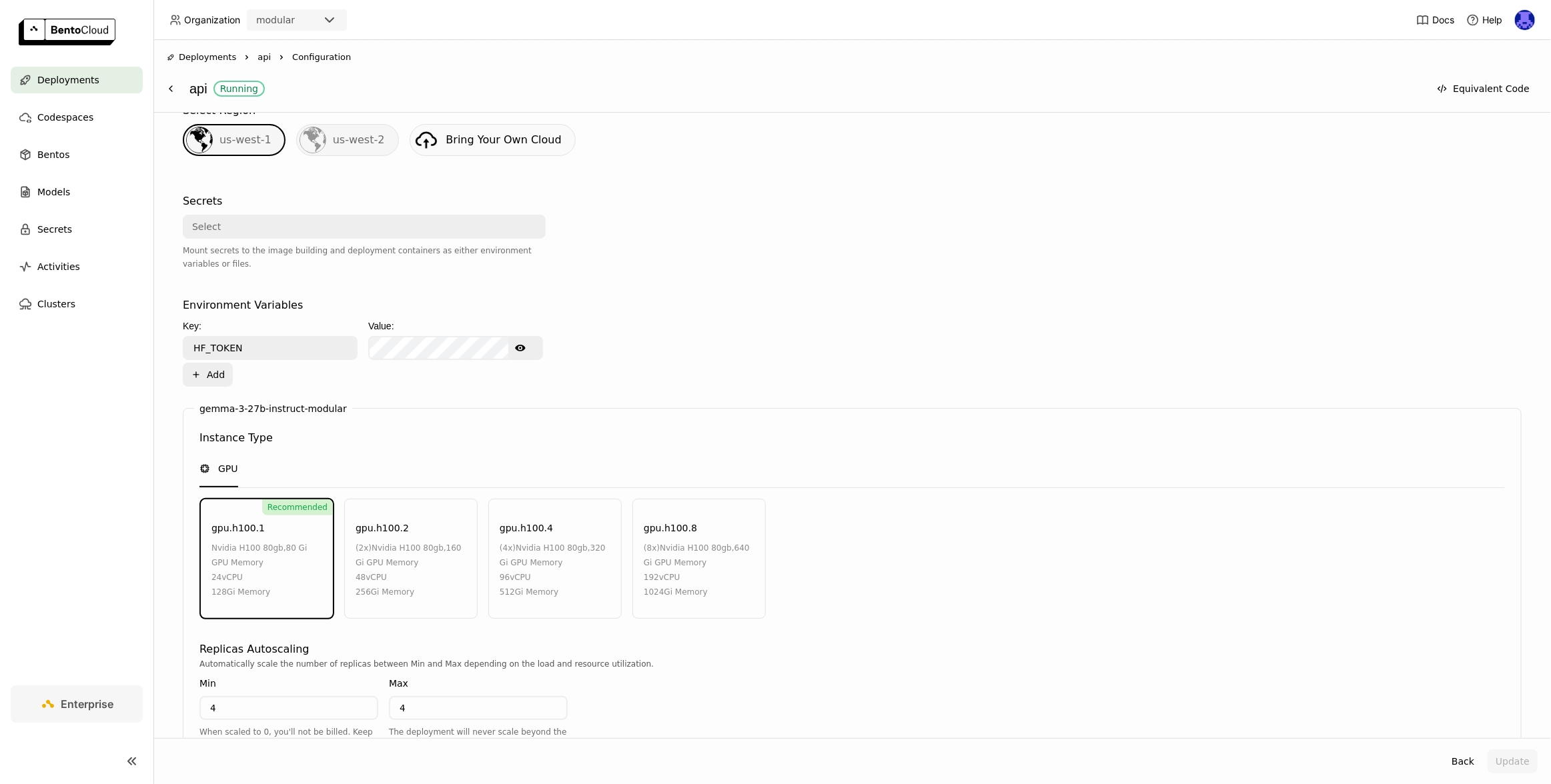
scroll to position [871, 0]
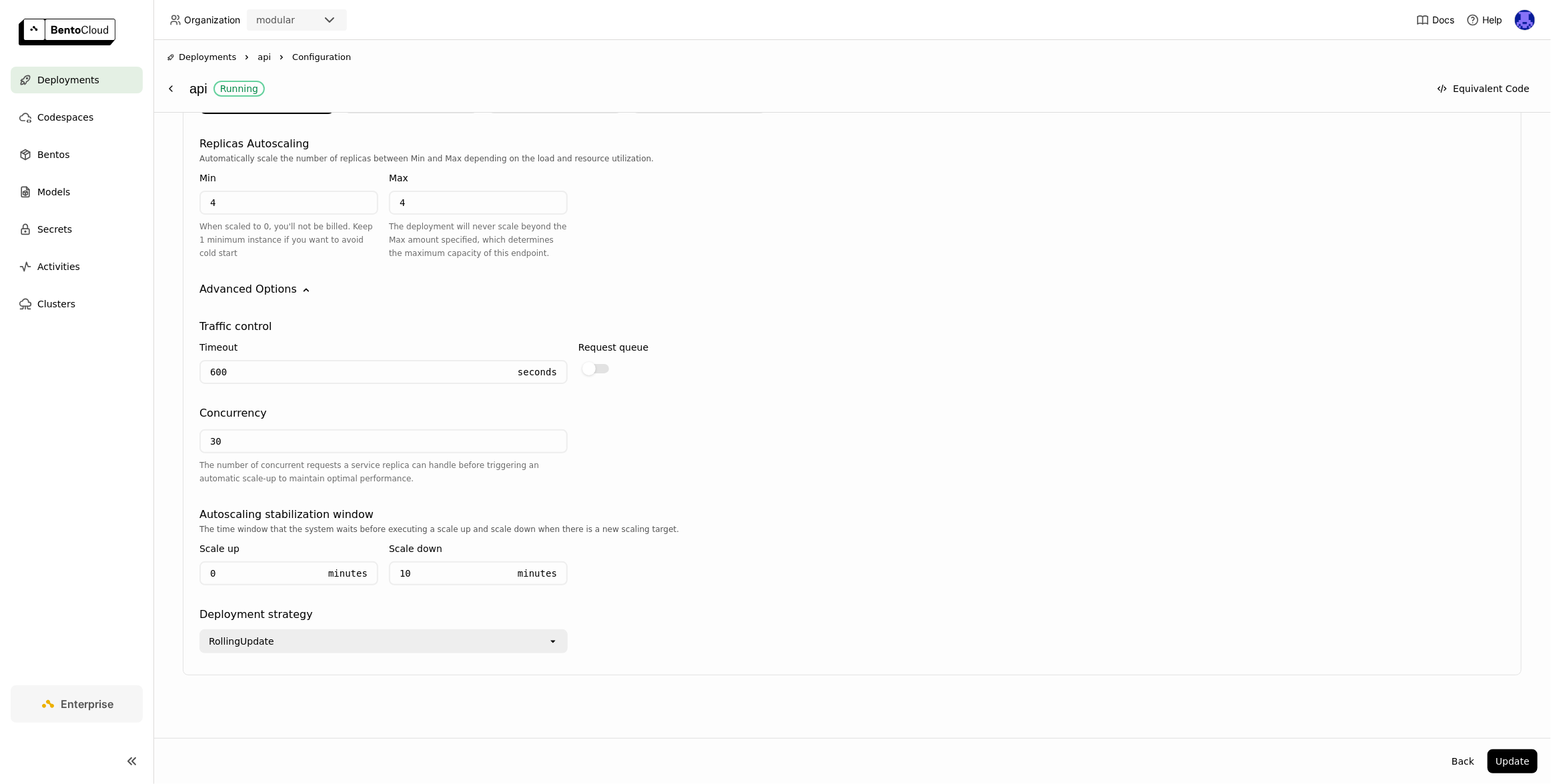
click at [557, 642] on icon "open" at bounding box center [552, 641] width 11 height 11
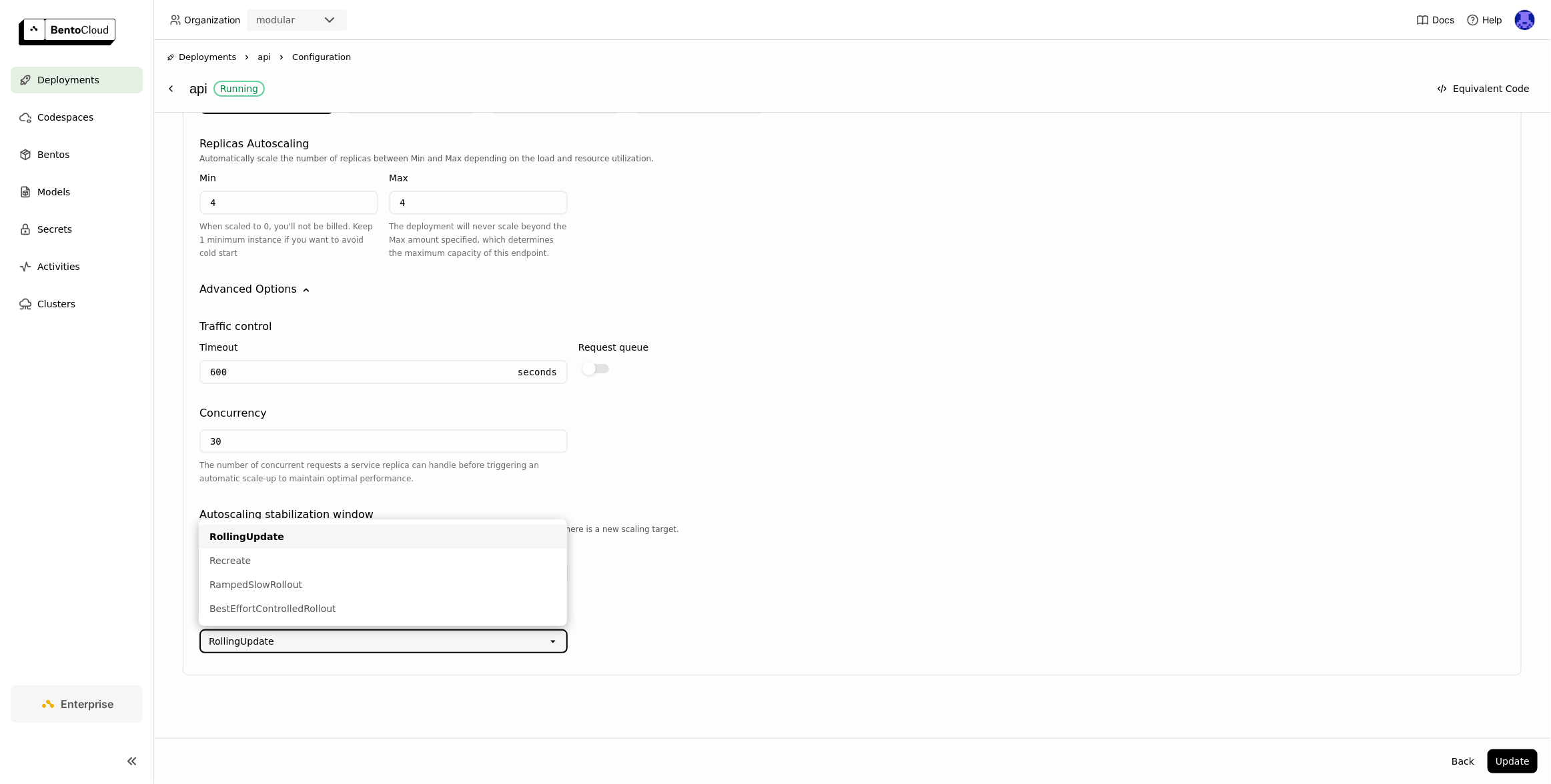
click at [782, 610] on div "Deployment strategy" at bounding box center [852, 615] width 1306 height 16
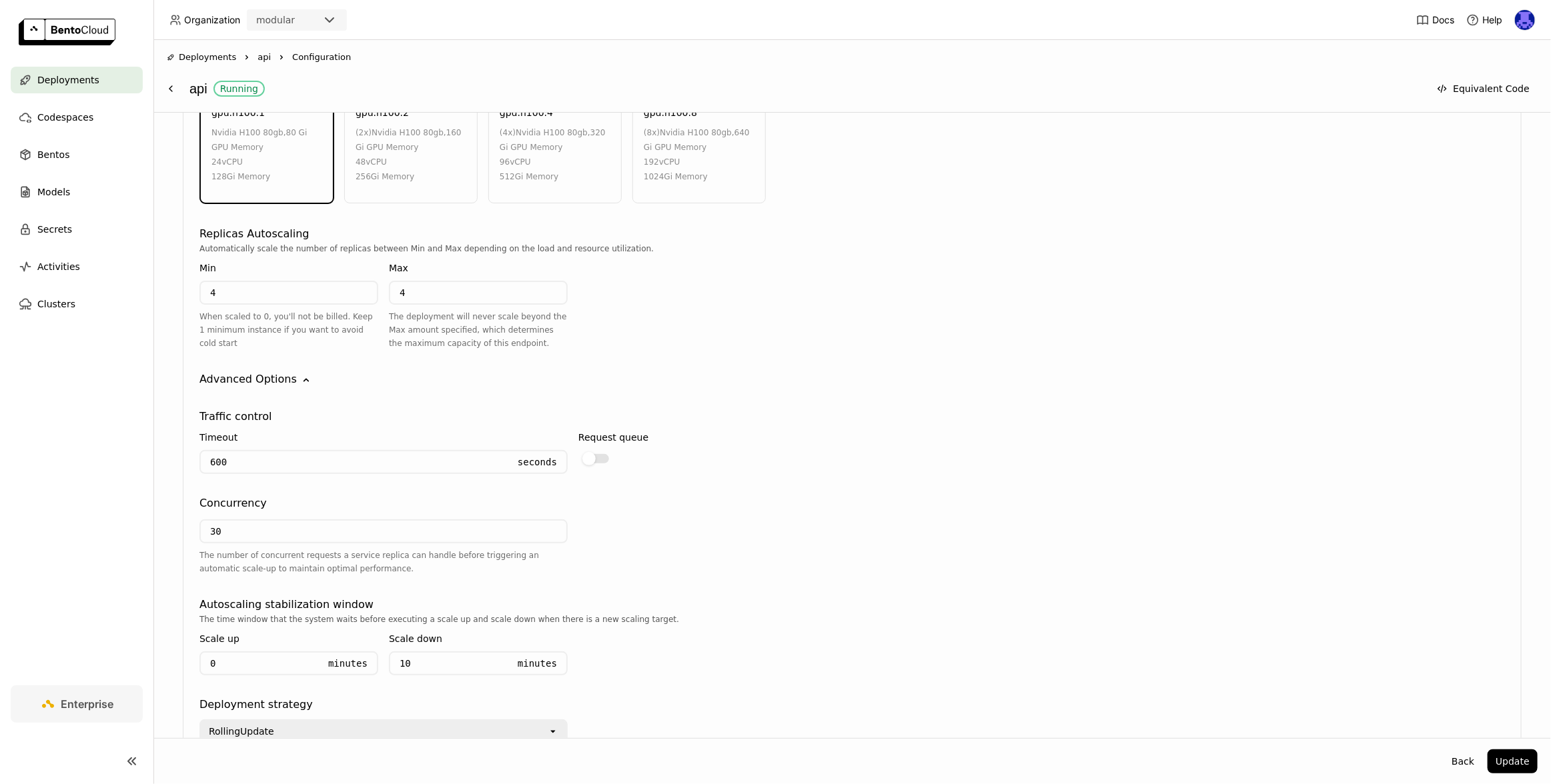
scroll to position [780, 0]
click at [1104, 444] on div "Timeout 600 Seconds Request queue" at bounding box center [852, 456] width 1306 height 60
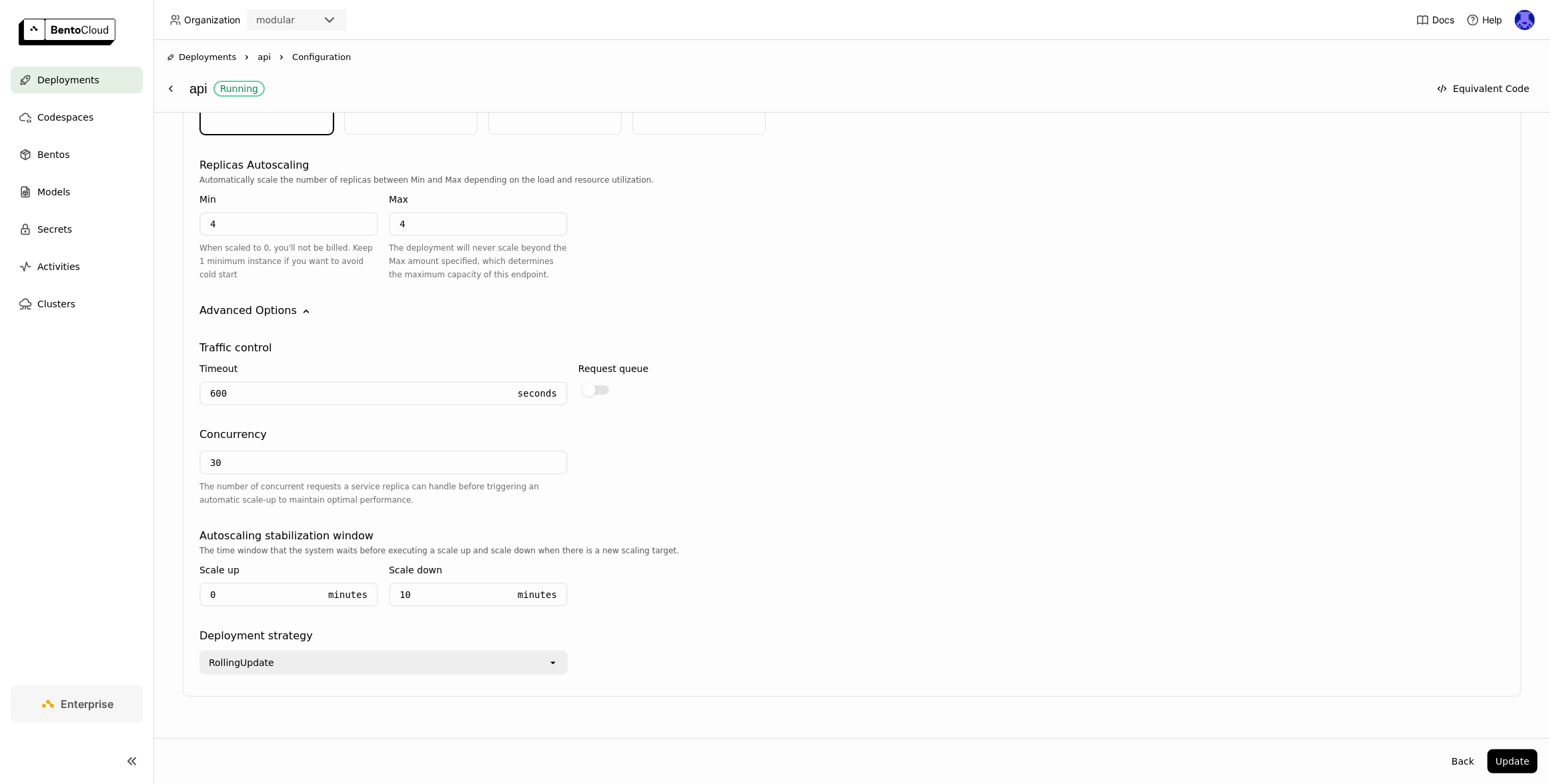
scroll to position [871, 0]
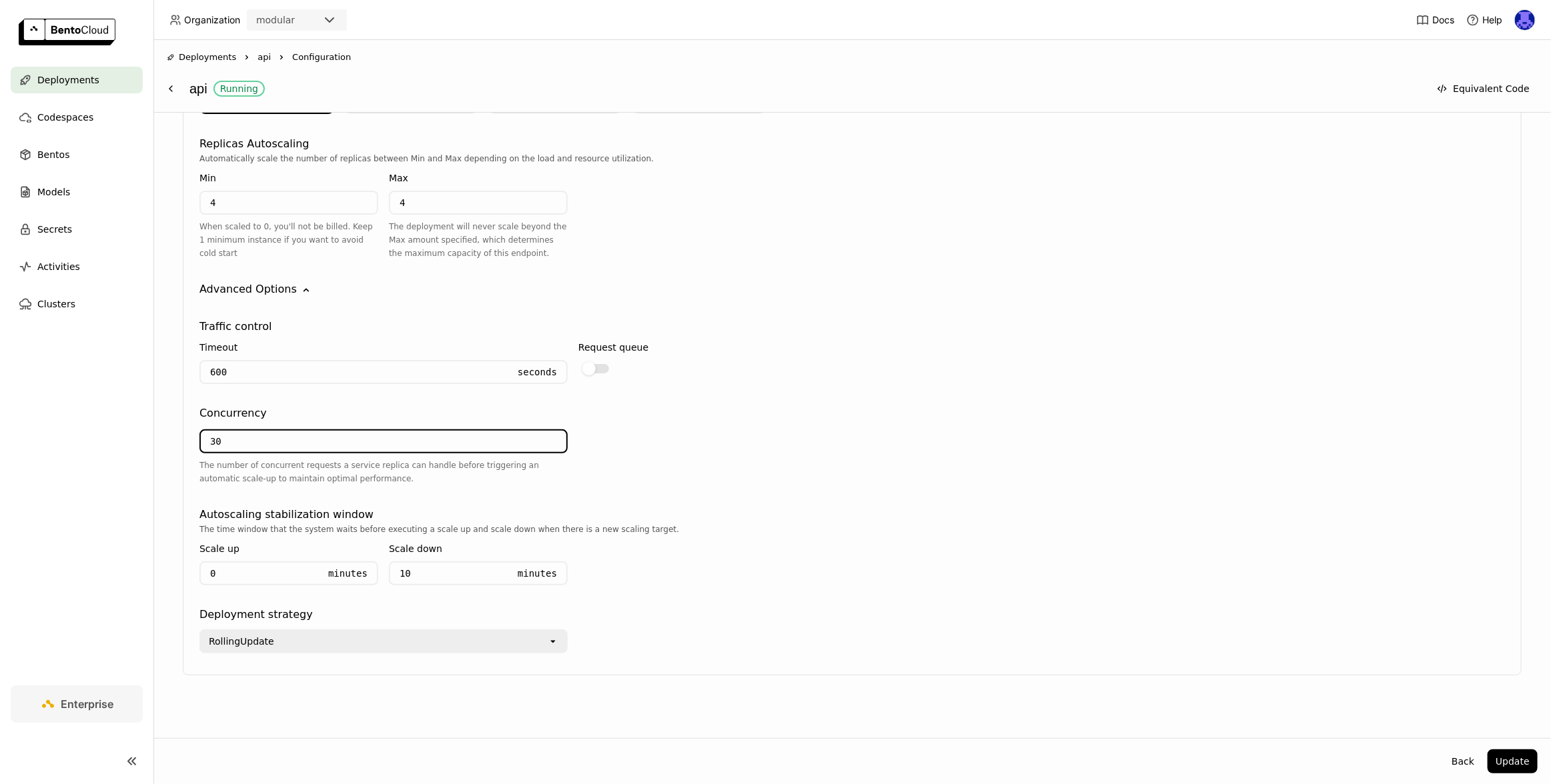
drag, startPoint x: 227, startPoint y: 442, endPoint x: 178, endPoint y: 433, distance: 49.8
click at [178, 433] on div "Deployment Config BentoML automatically recommends default configuration based …" at bounding box center [852, 89] width 1371 height 1215
click at [1029, 481] on div "30 The number of concurrent requests a service replica can handle before trigge…" at bounding box center [852, 458] width 1306 height 74
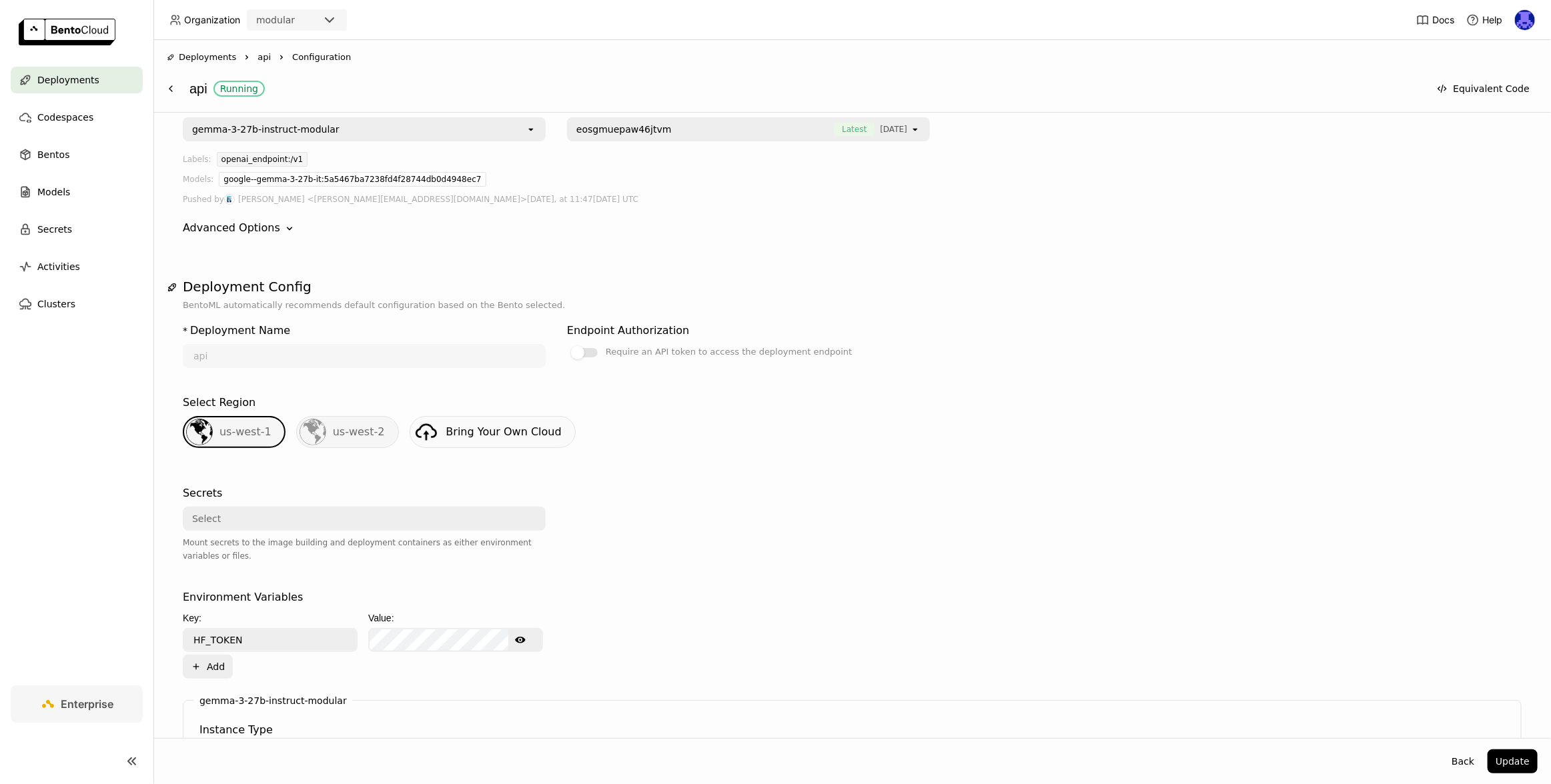
scroll to position [0, 0]
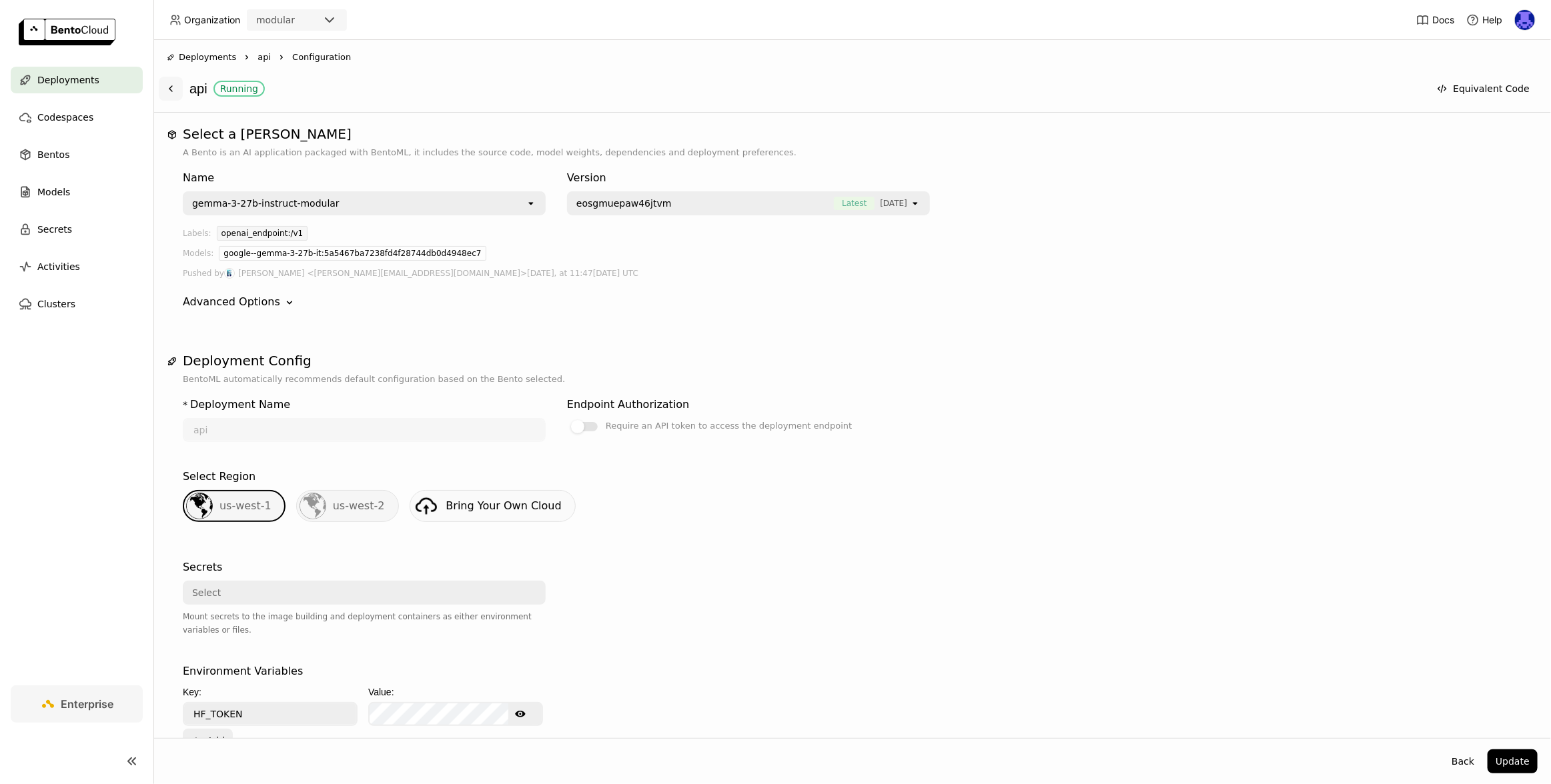
click at [171, 89] on icon at bounding box center [170, 89] width 11 height 11
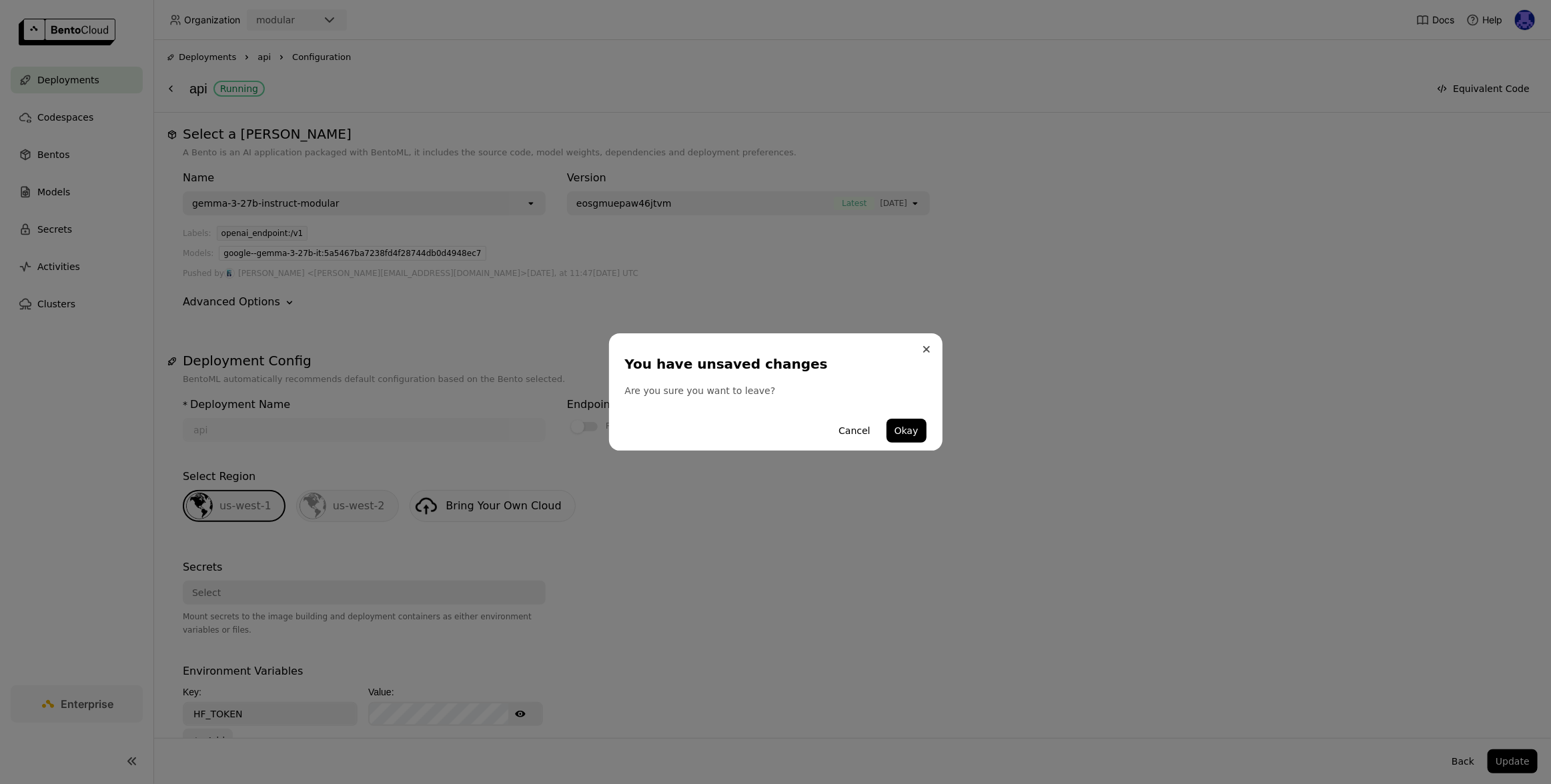
click at [927, 349] on icon "Close" at bounding box center [927, 349] width 6 height 6
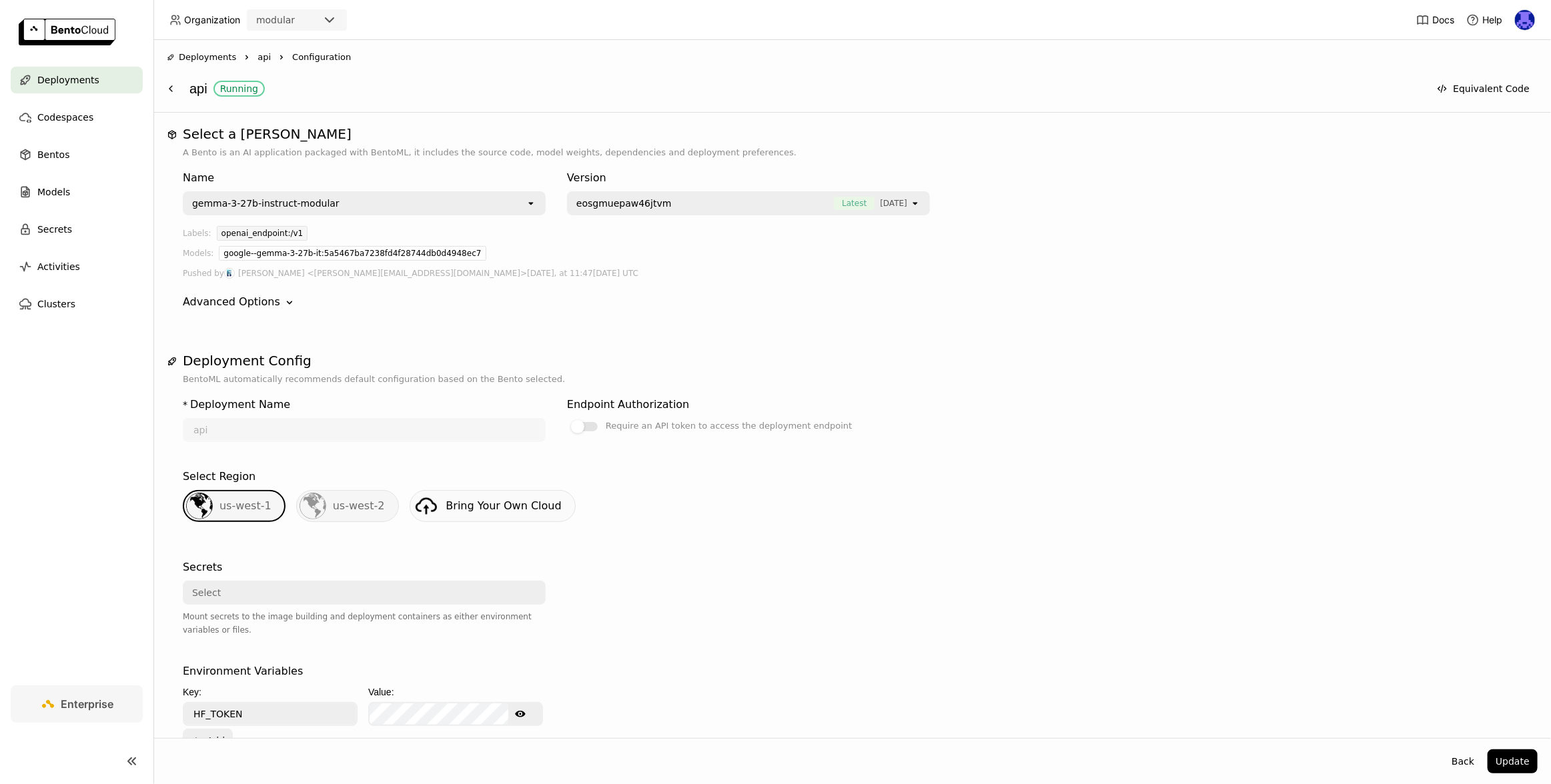
click at [258, 57] on span "api" at bounding box center [264, 57] width 13 height 13
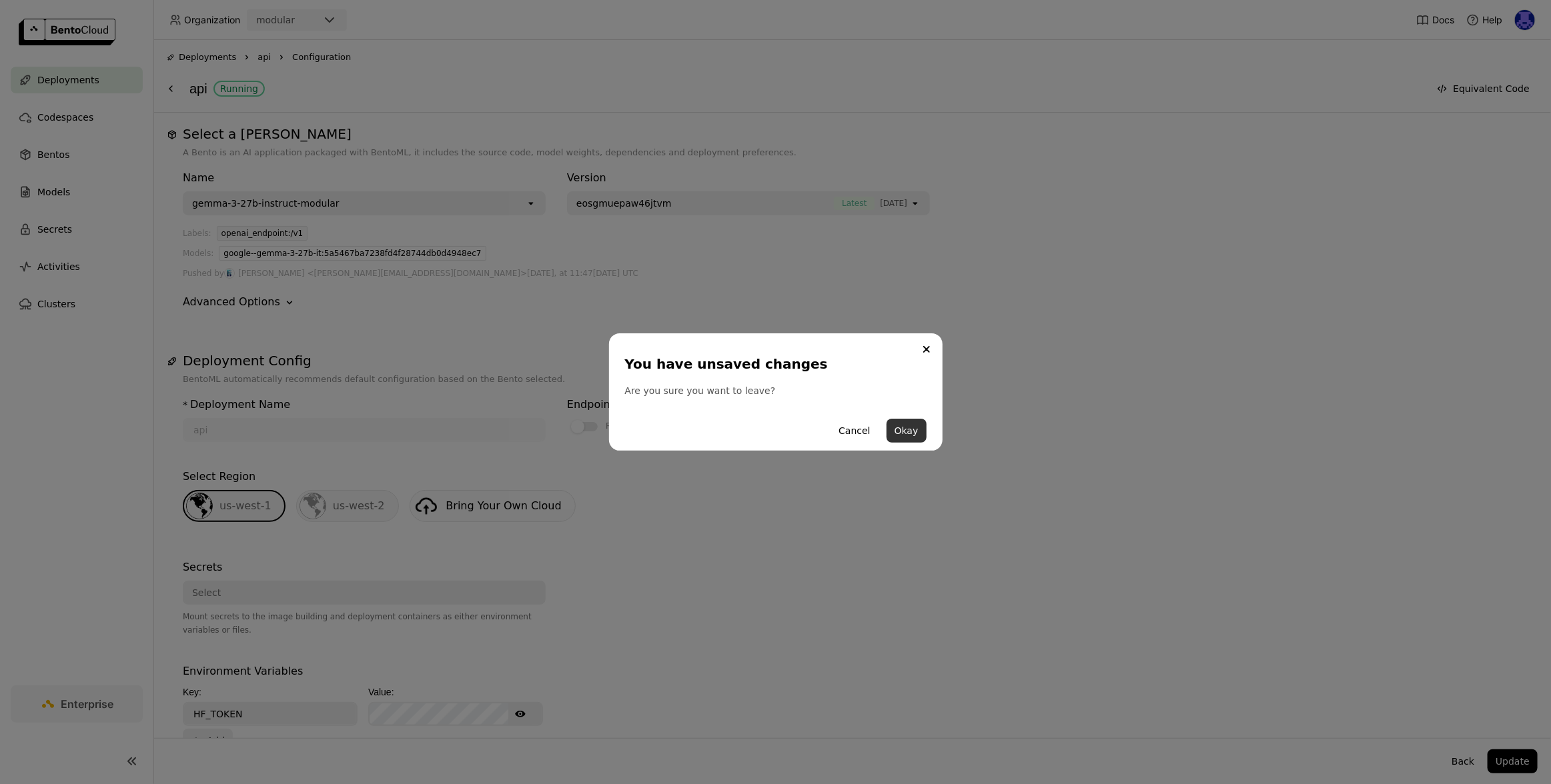
click at [903, 425] on button "Okay" at bounding box center [906, 431] width 40 height 24
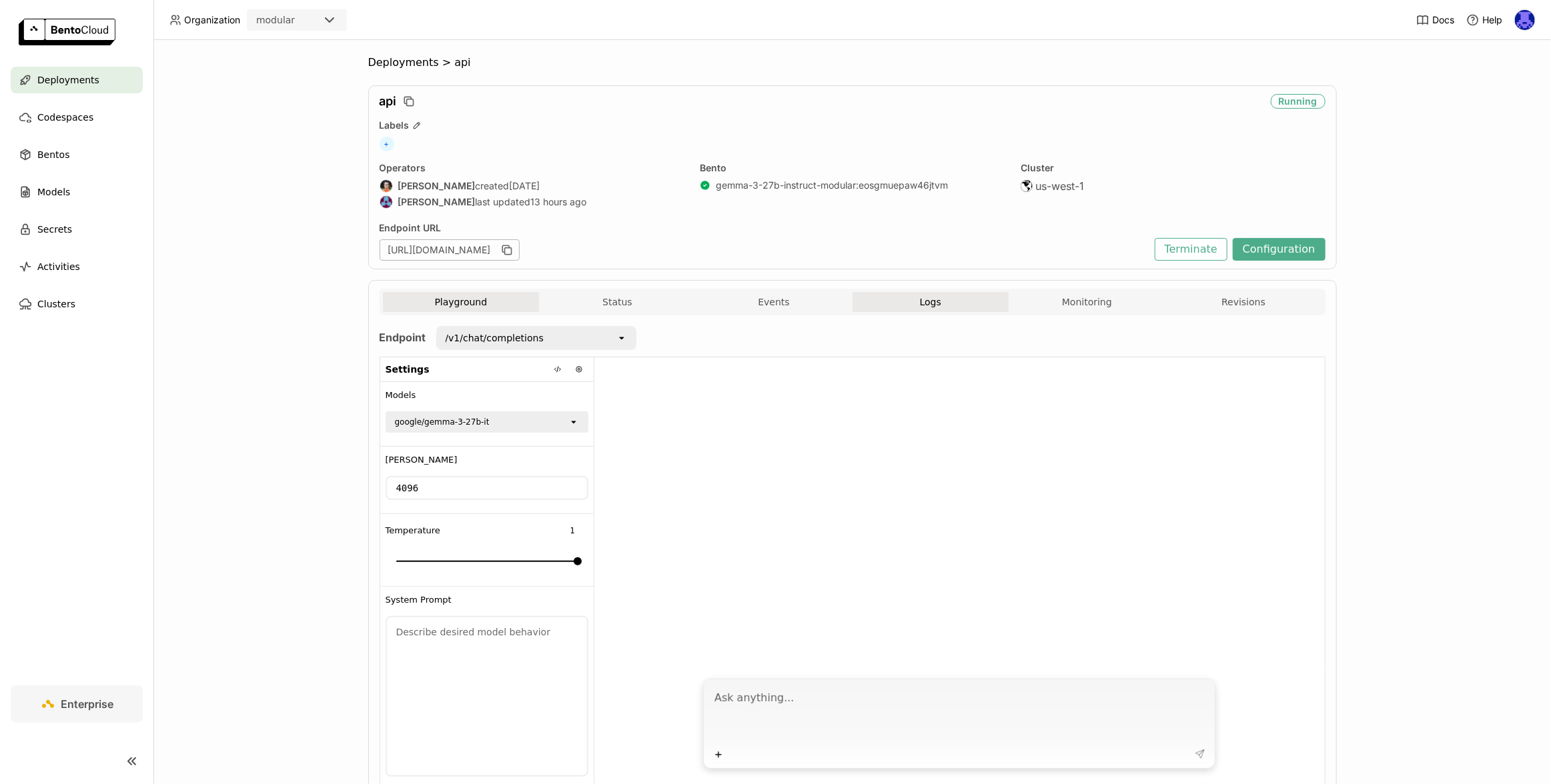
click at [925, 308] on button "Logs" at bounding box center [930, 302] width 157 height 20
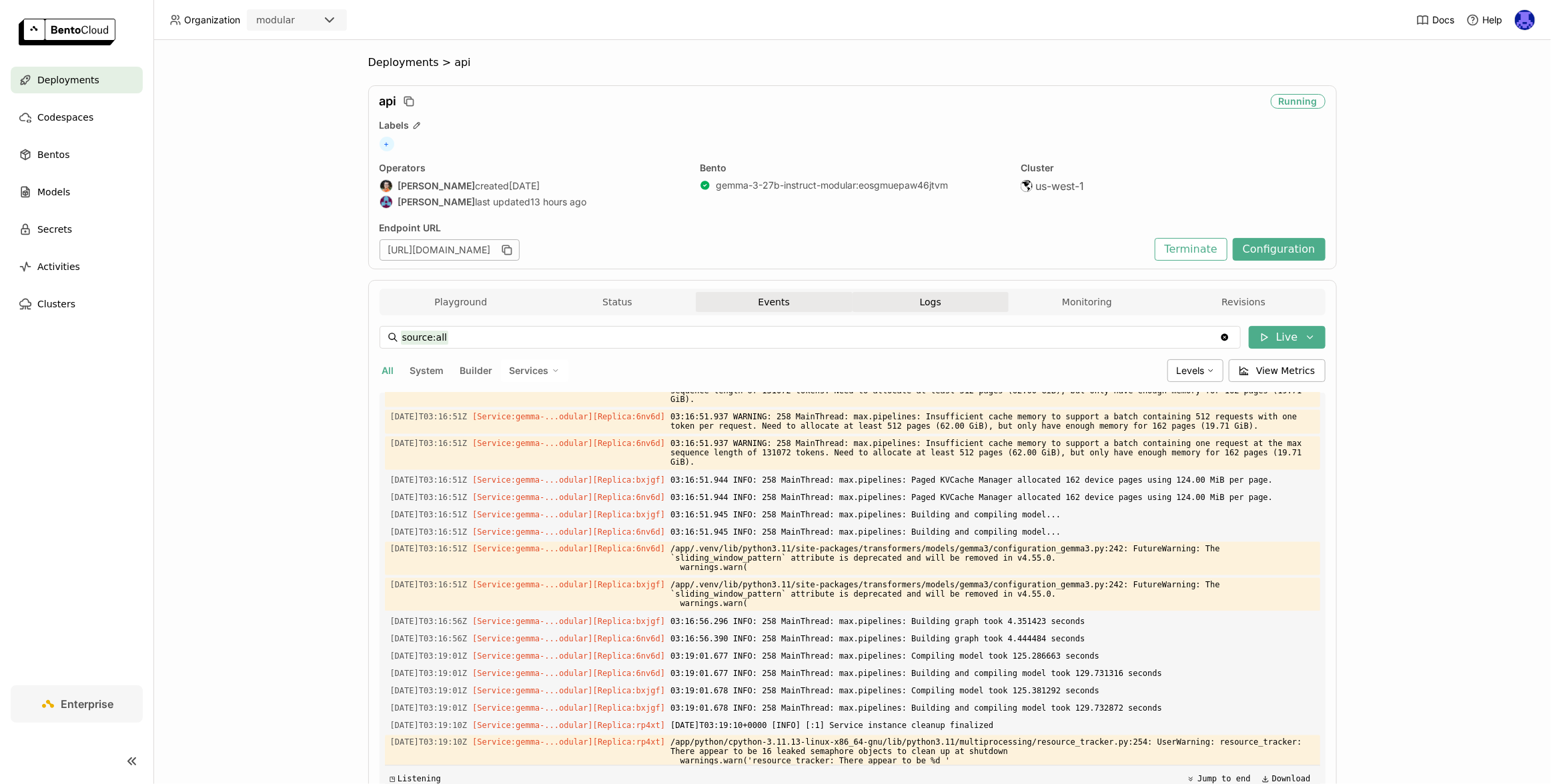
scroll to position [1706, 0]
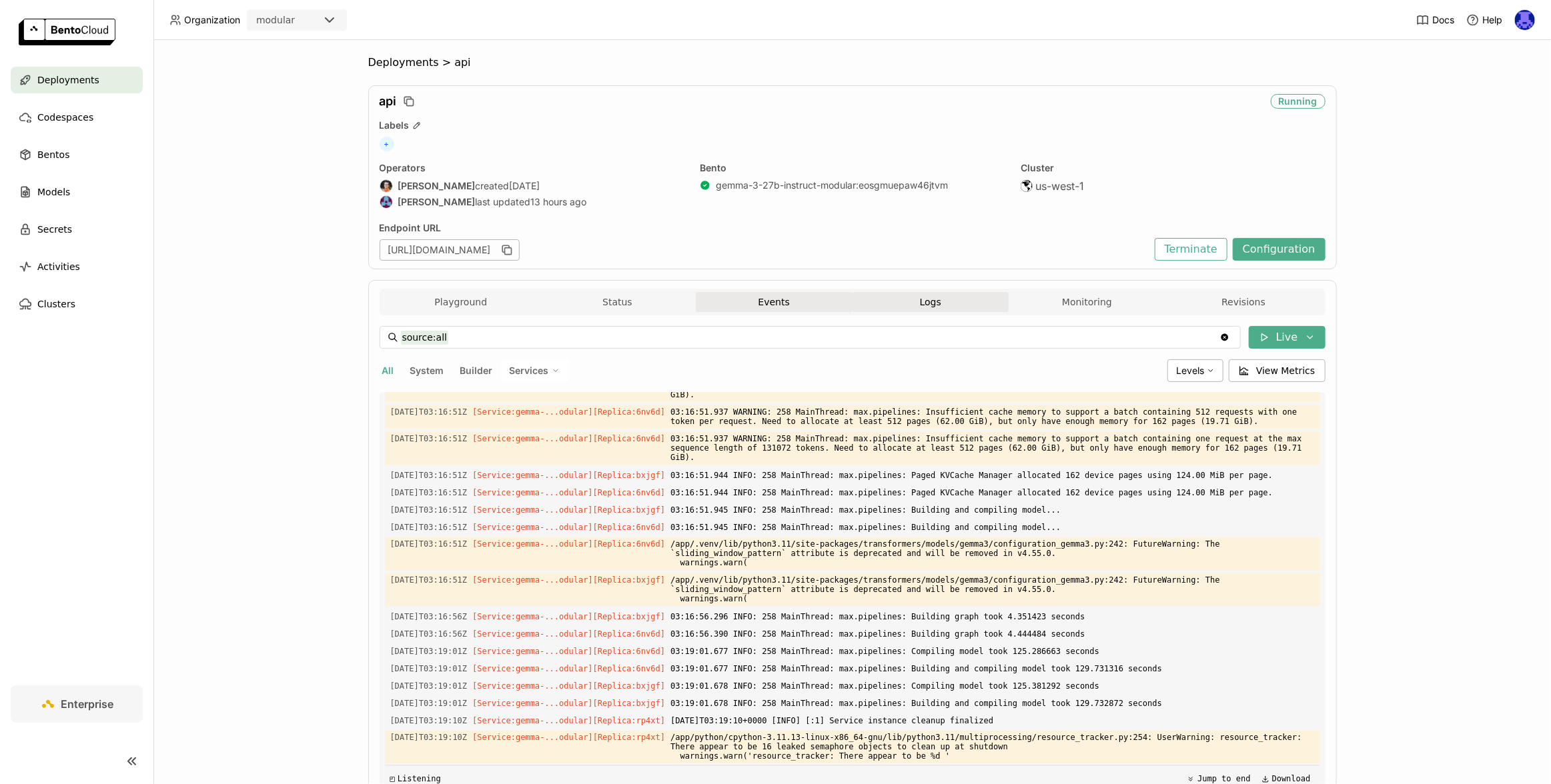
click at [789, 310] on button "Events" at bounding box center [774, 302] width 157 height 20
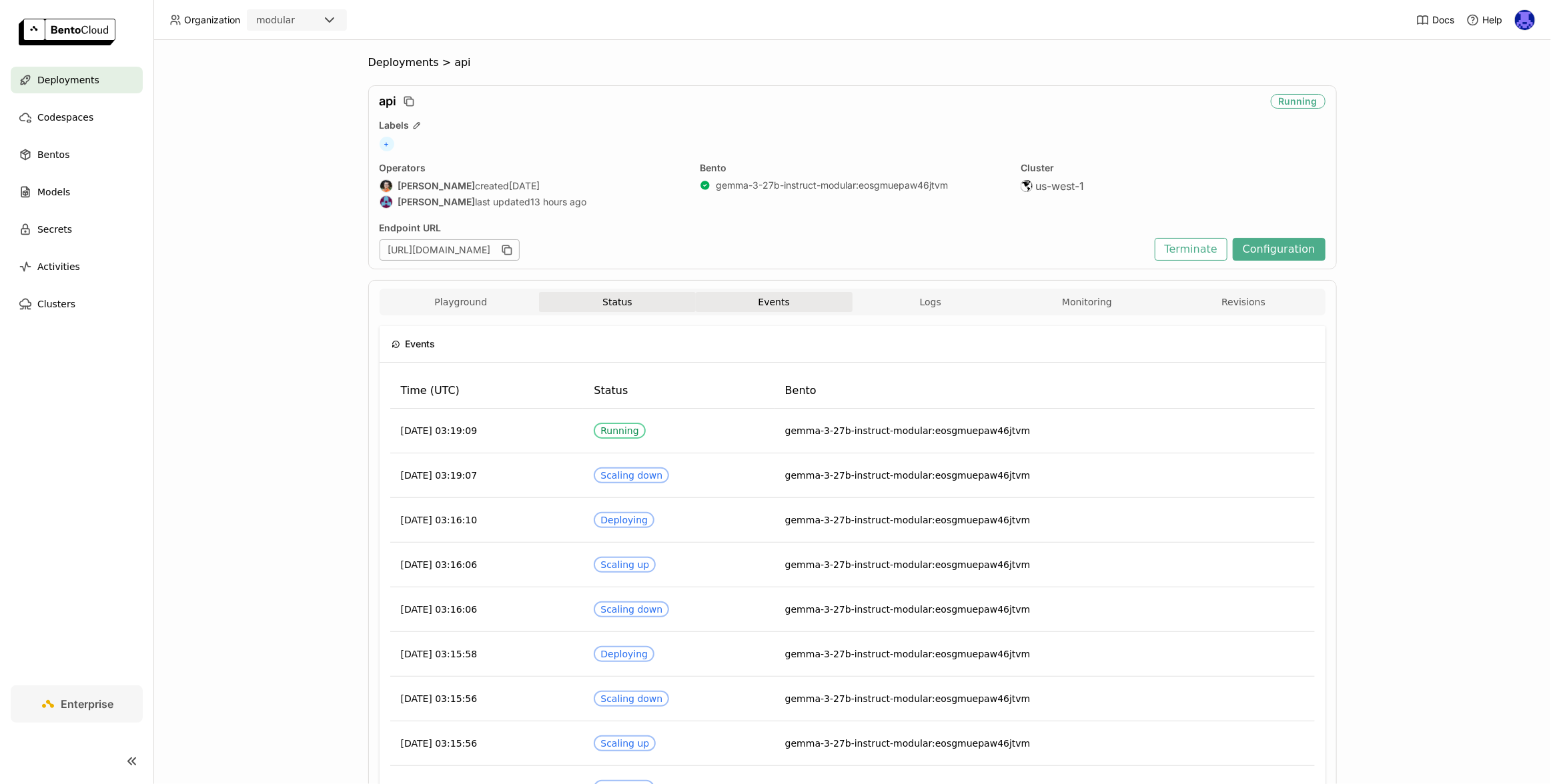
click at [614, 304] on button "Status" at bounding box center [617, 302] width 157 height 20
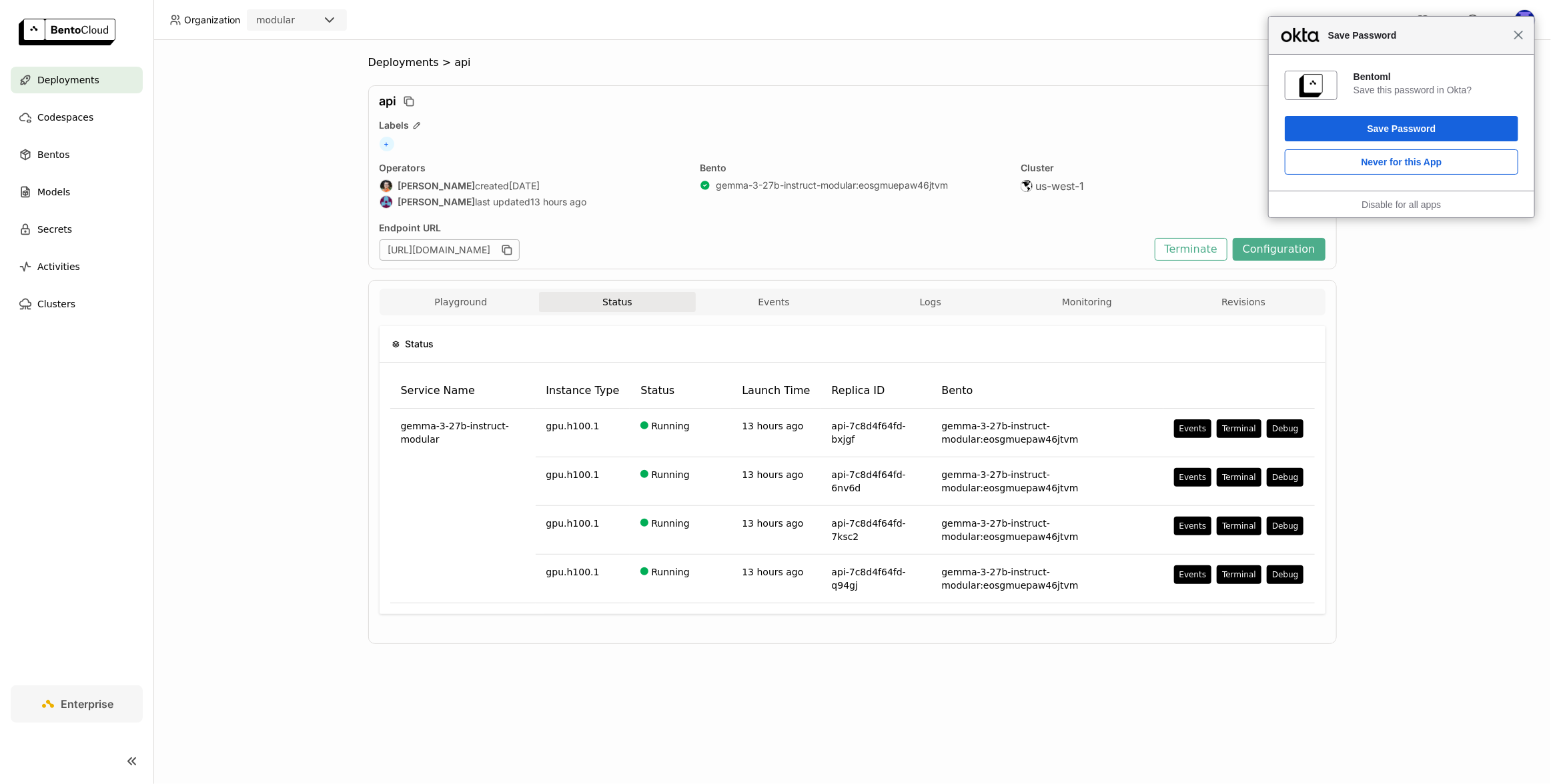
click at [1514, 31] on span "Close" at bounding box center [1518, 35] width 10 height 10
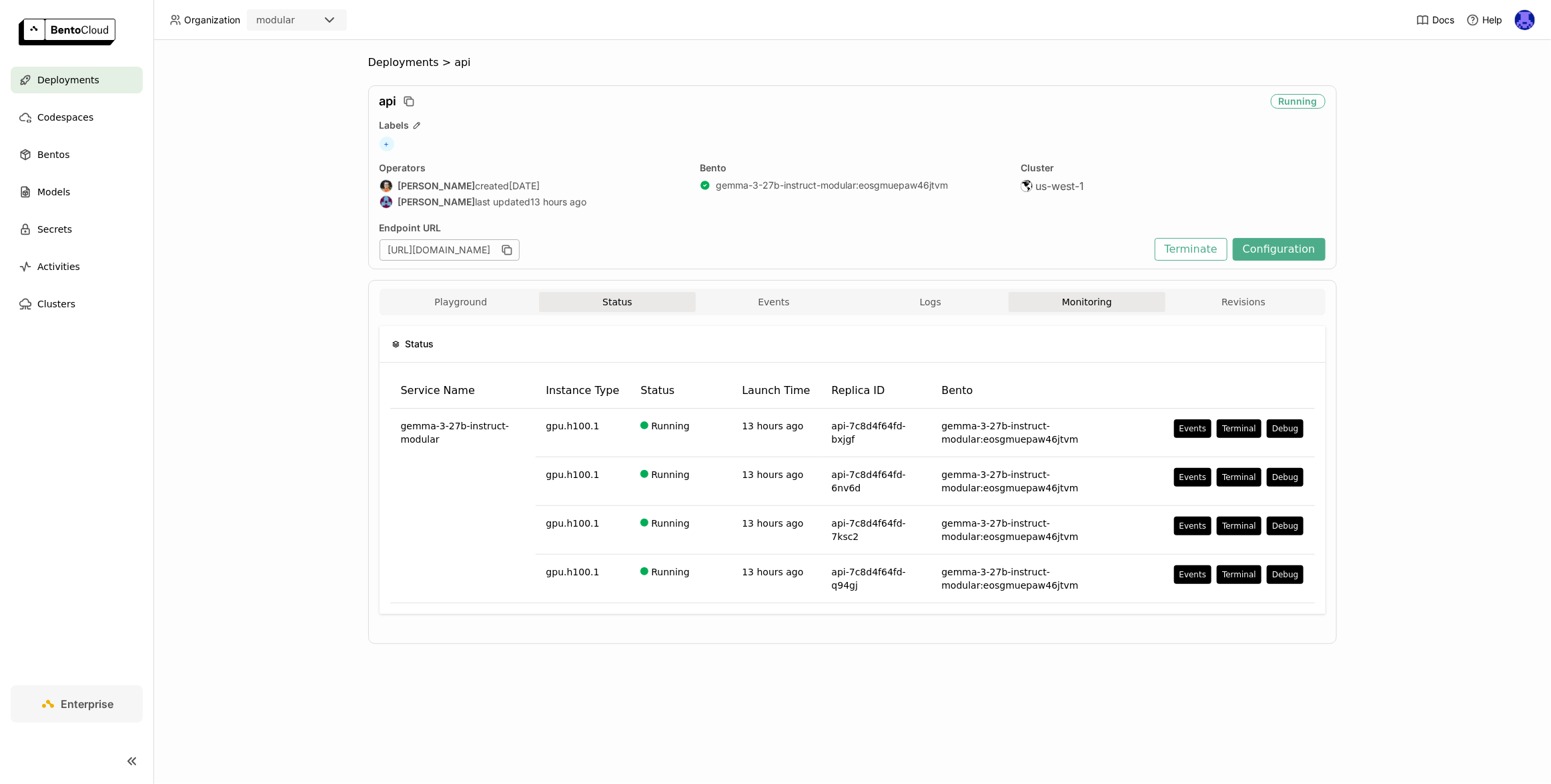
click at [1071, 302] on button "Monitoring" at bounding box center [1086, 302] width 157 height 20
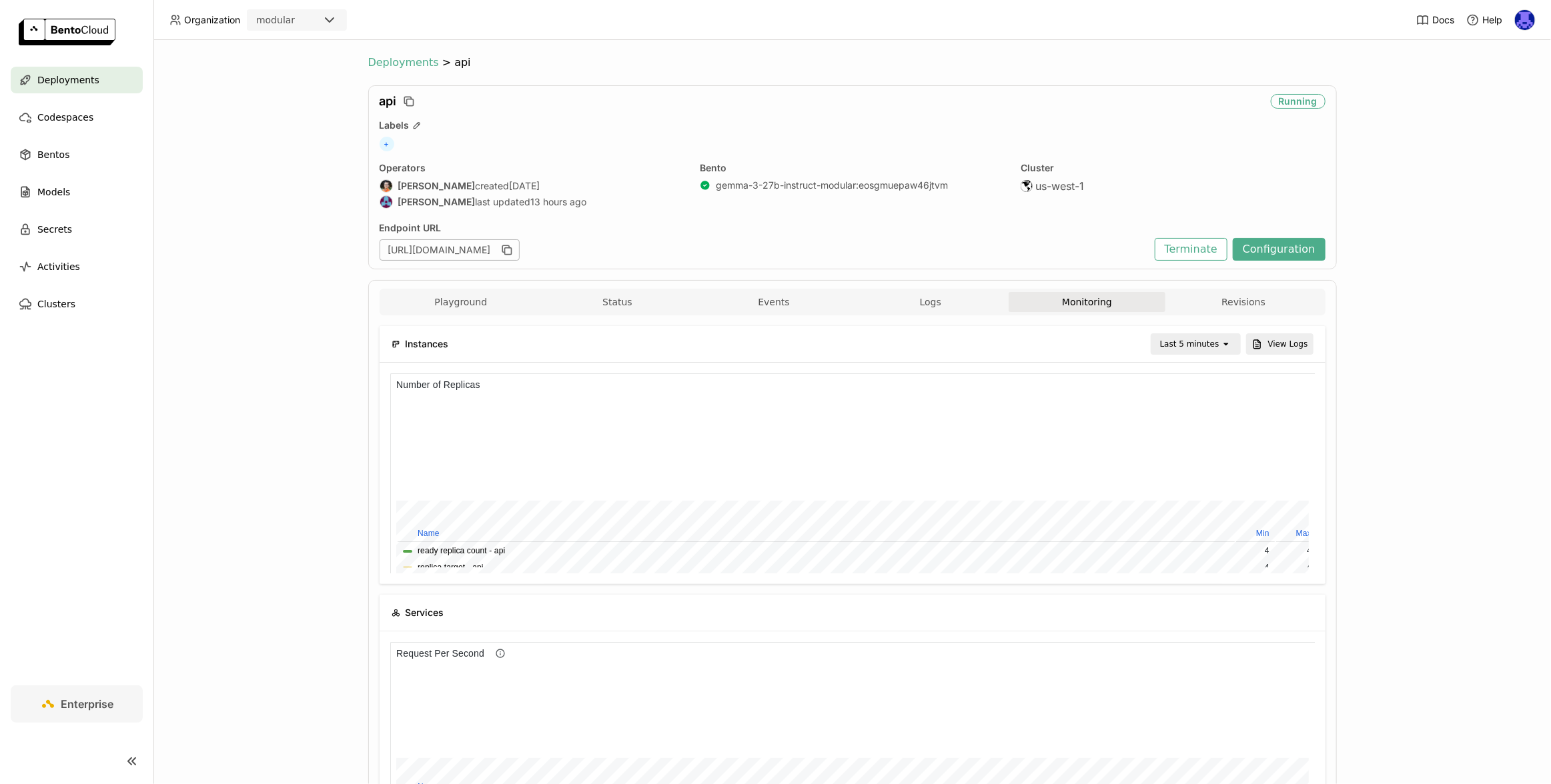
click at [421, 64] on span "Deployments" at bounding box center [404, 62] width 71 height 13
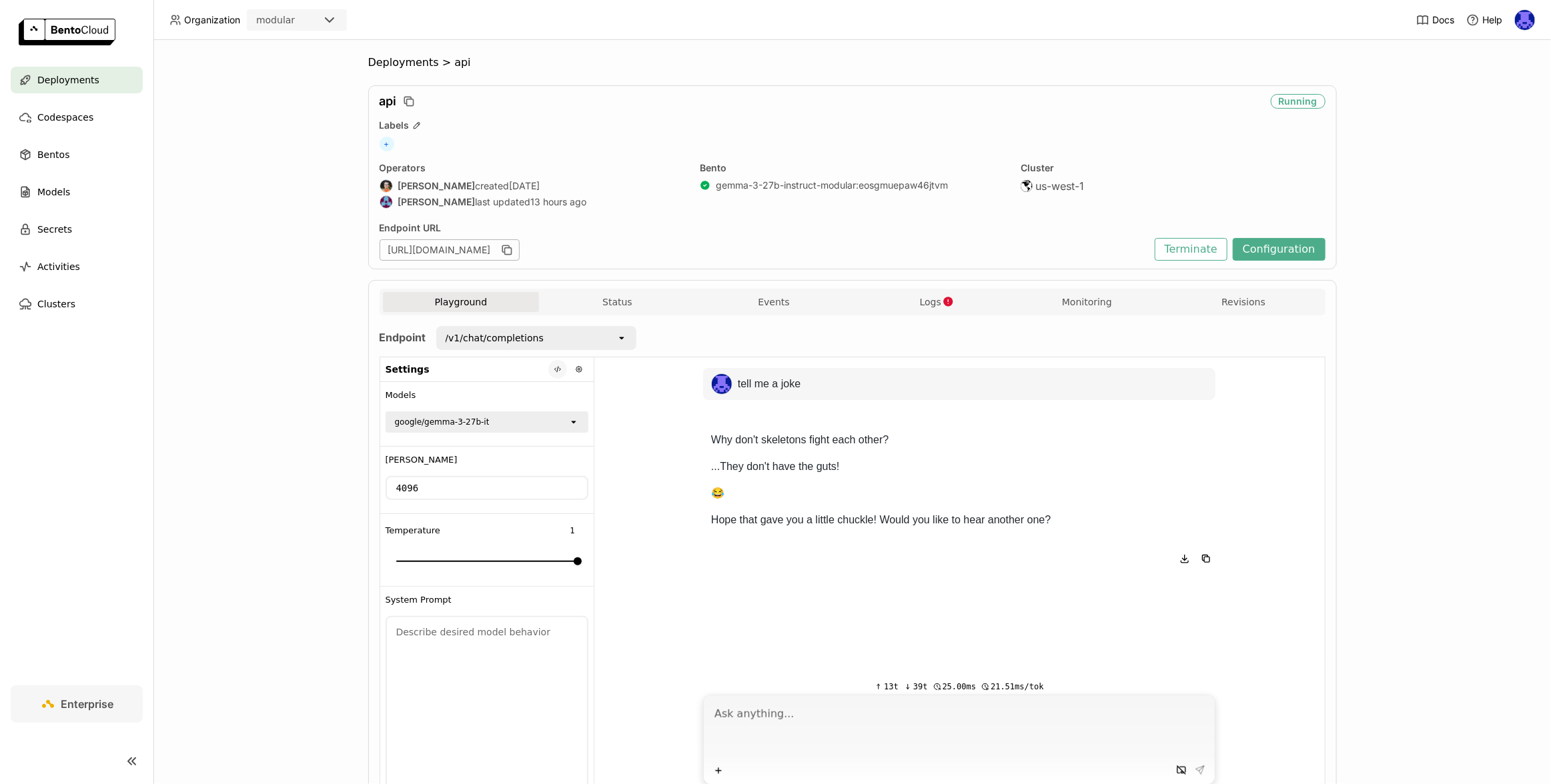
click at [555, 371] on icon at bounding box center [557, 369] width 8 height 8
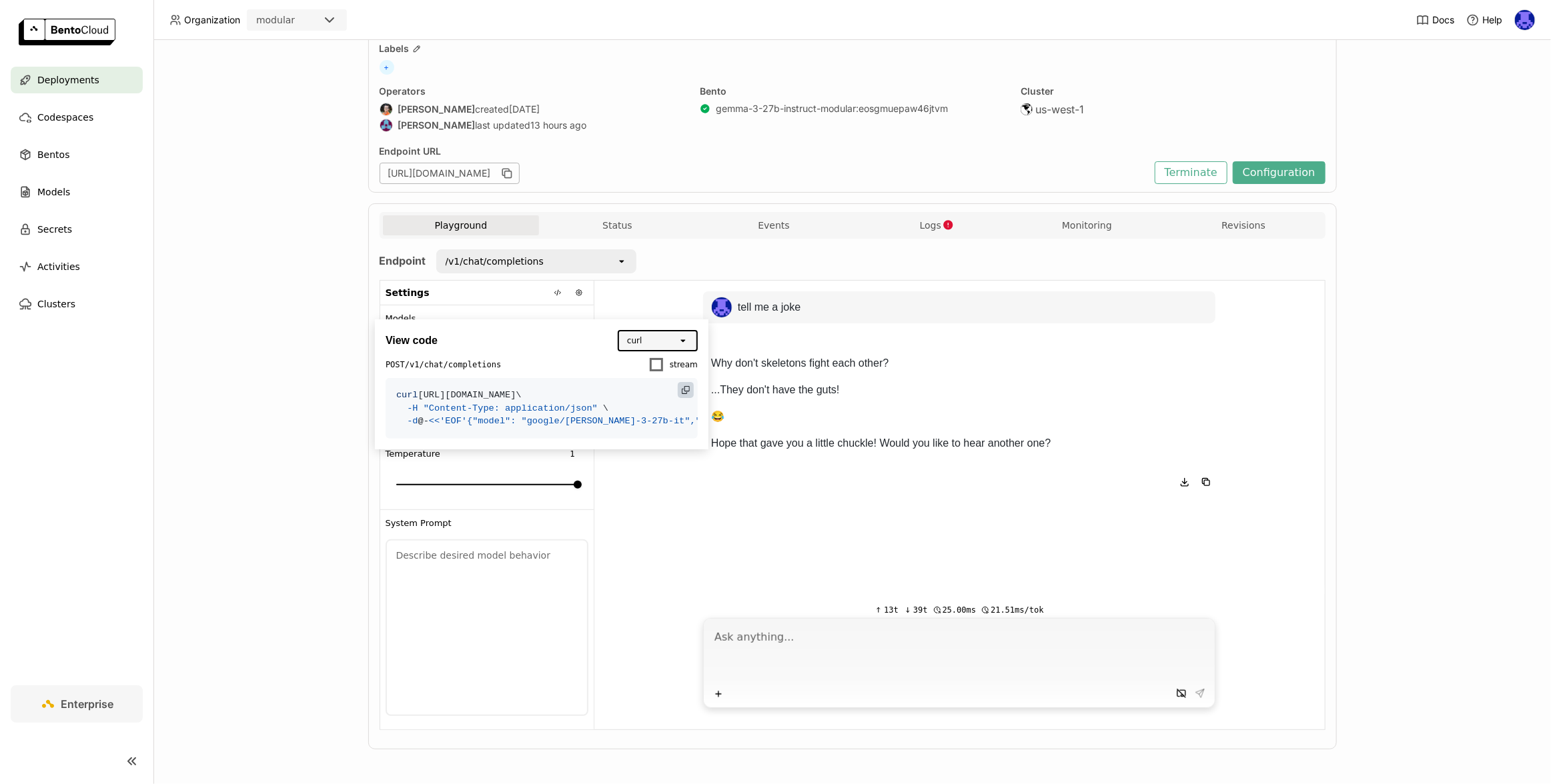
scroll to position [79, 0]
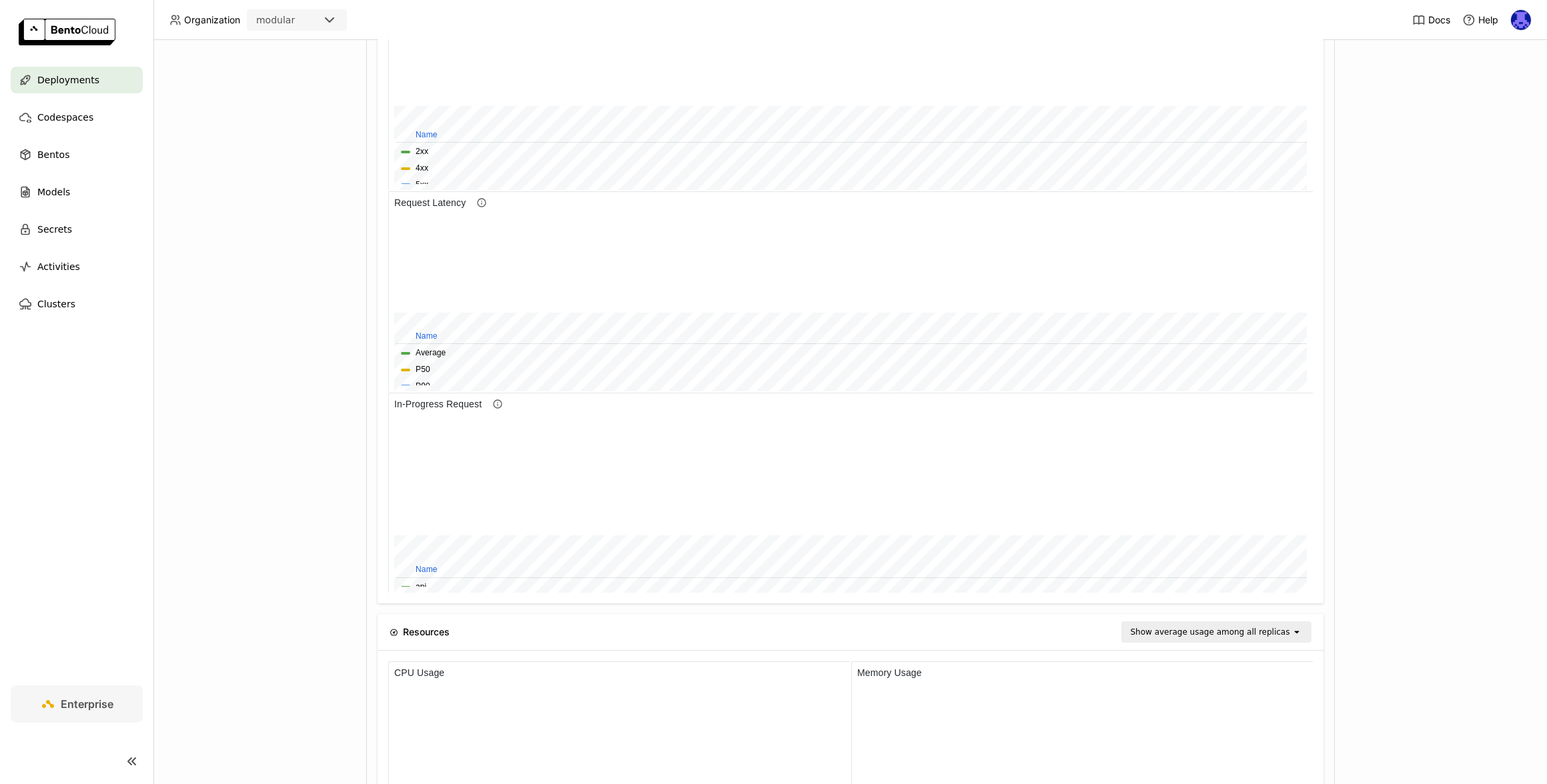
scroll to position [191, 453]
